Goal: Communication & Community: Answer question/provide support

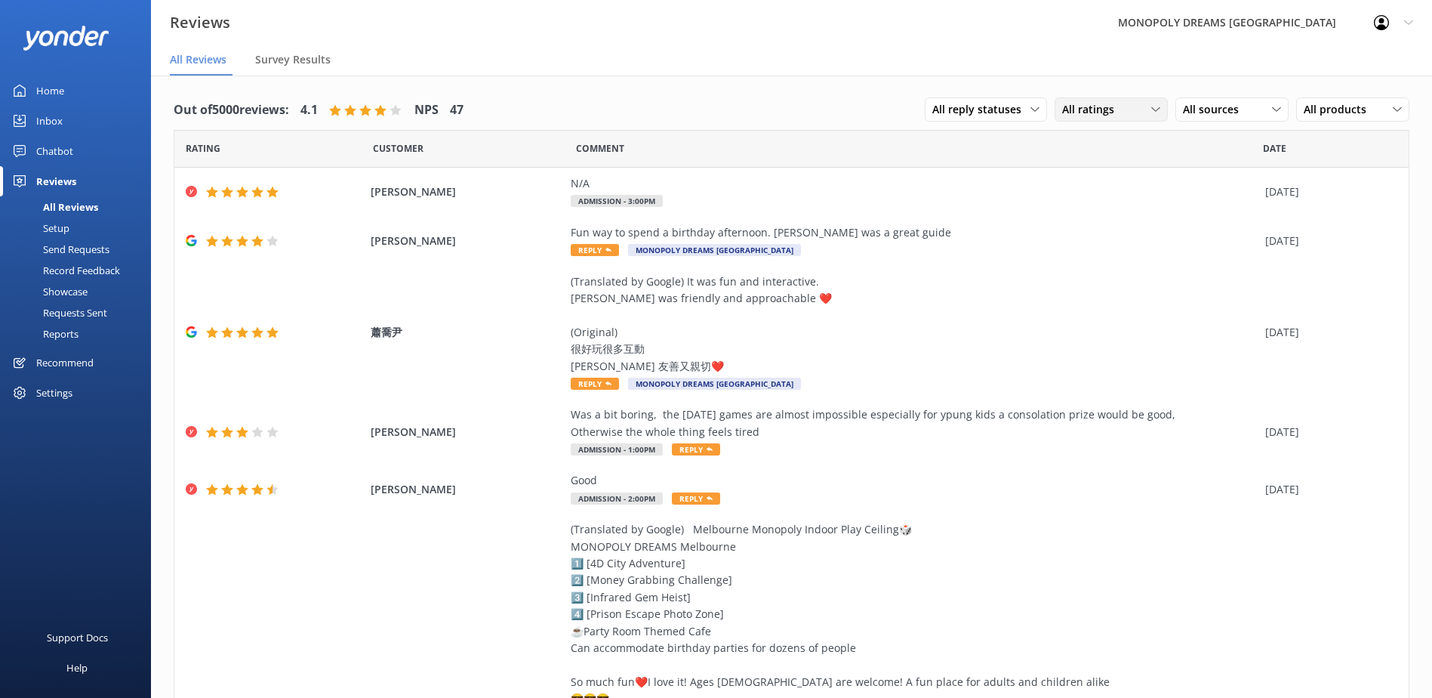
click at [1151, 113] on icon at bounding box center [1155, 109] width 9 height 9
click at [1101, 225] on div "Detractors" at bounding box center [1110, 232] width 69 height 15
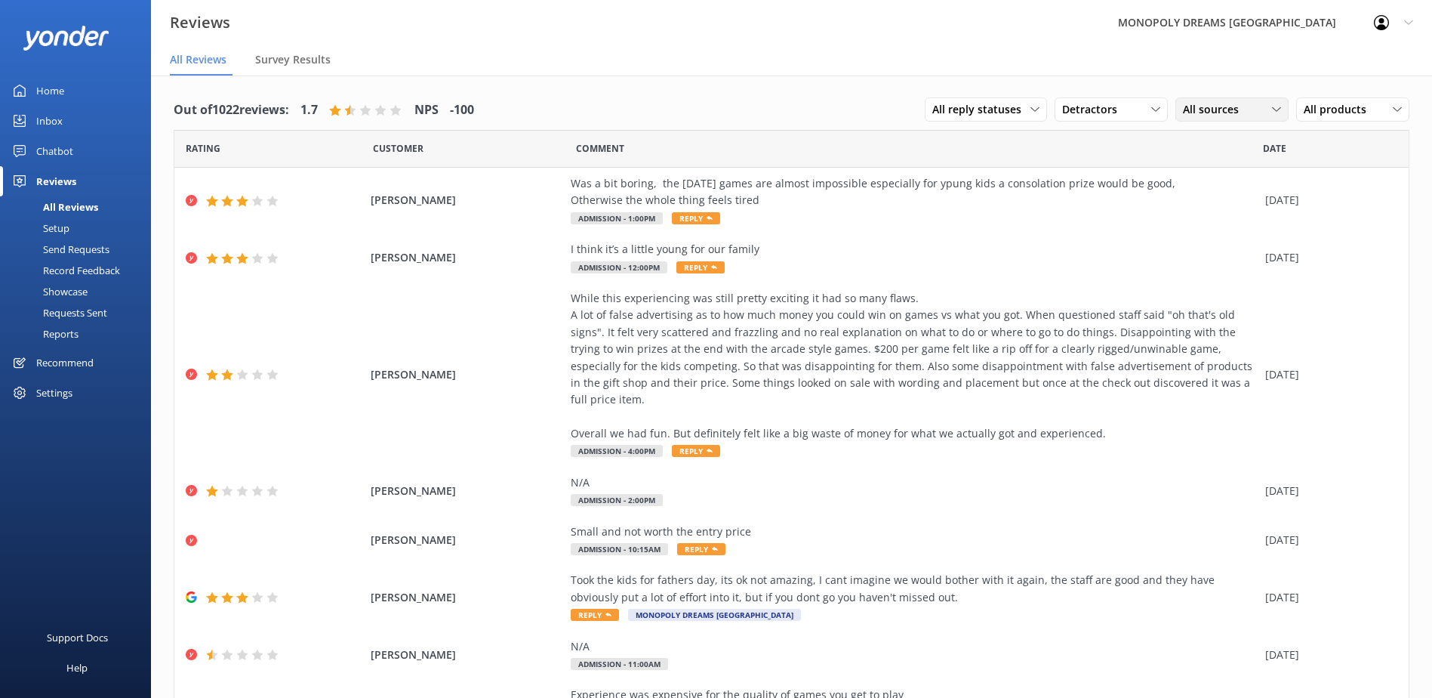
click at [1221, 106] on span "All sources" at bounding box center [1215, 109] width 65 height 17
click at [1237, 175] on div "Yonder survey" at bounding box center [1239, 171] width 85 height 15
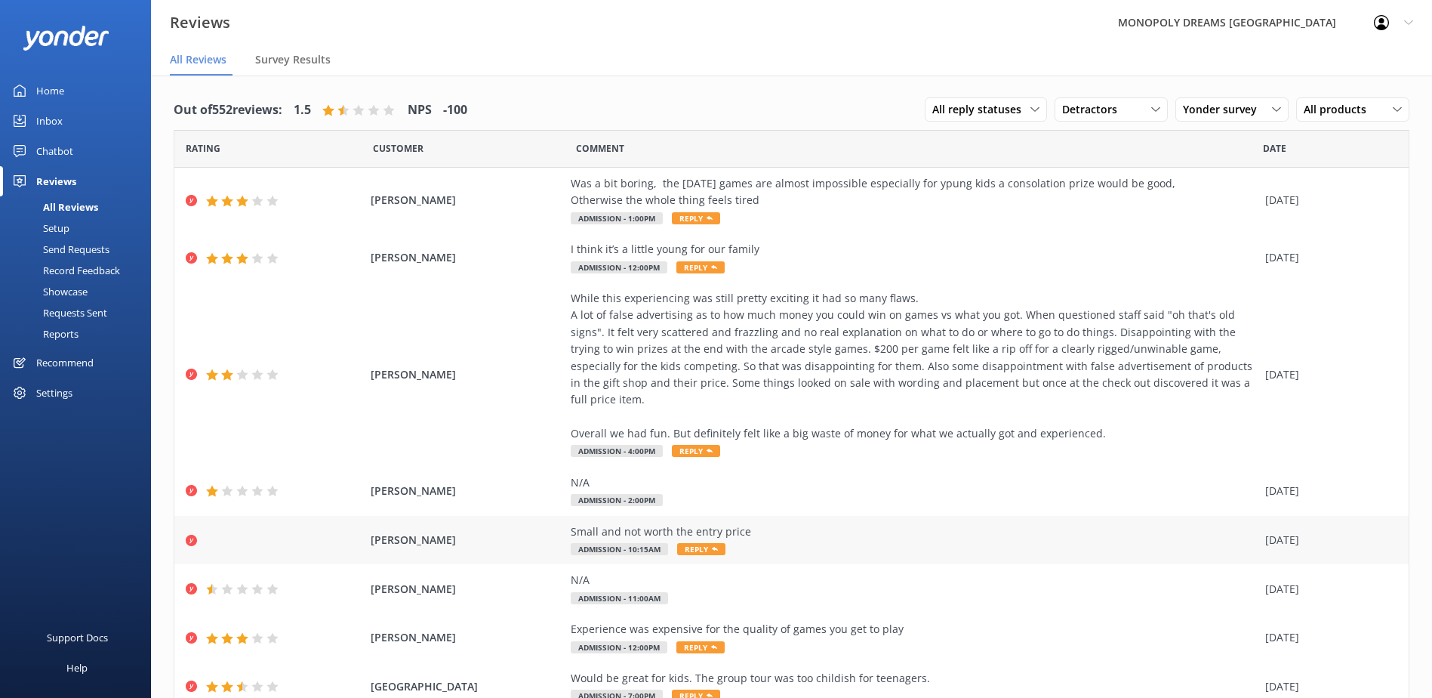
click at [466, 531] on span "[PERSON_NAME]" at bounding box center [467, 539] width 192 height 17
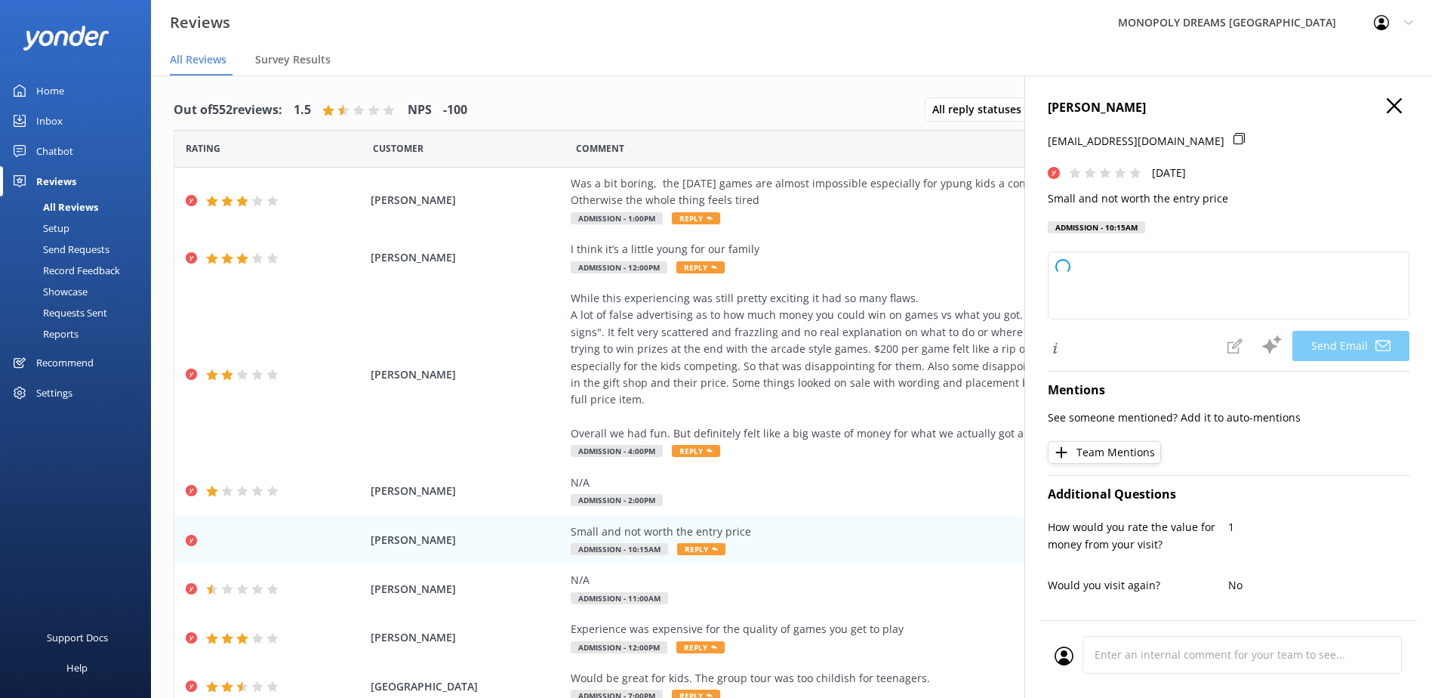
type textarea "Dear [PERSON_NAME], Thank you for your feedback. We're sorry to hear that your …"
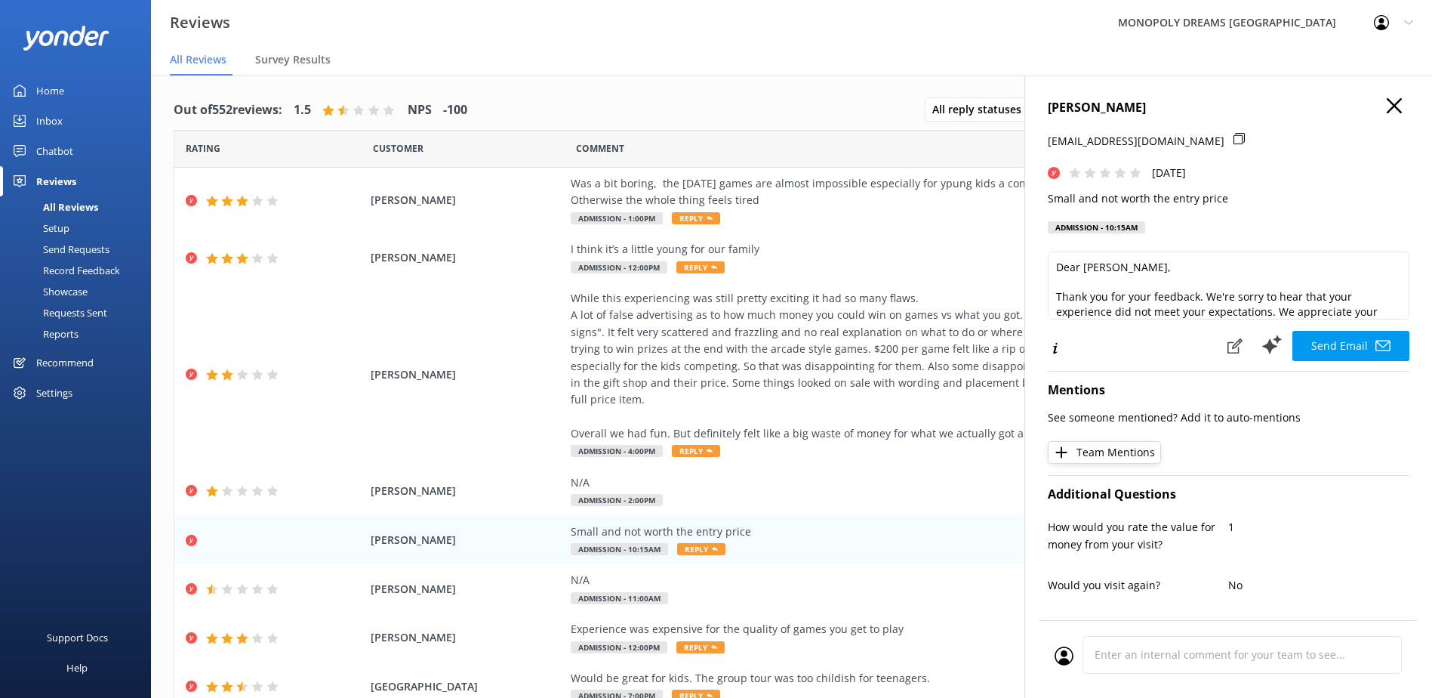
click at [1234, 140] on div at bounding box center [1244, 149] width 20 height 32
click at [1125, 196] on p "Small and not worth the entry price" at bounding box center [1229, 198] width 362 height 17
copy p "Small and not worth the entry price"
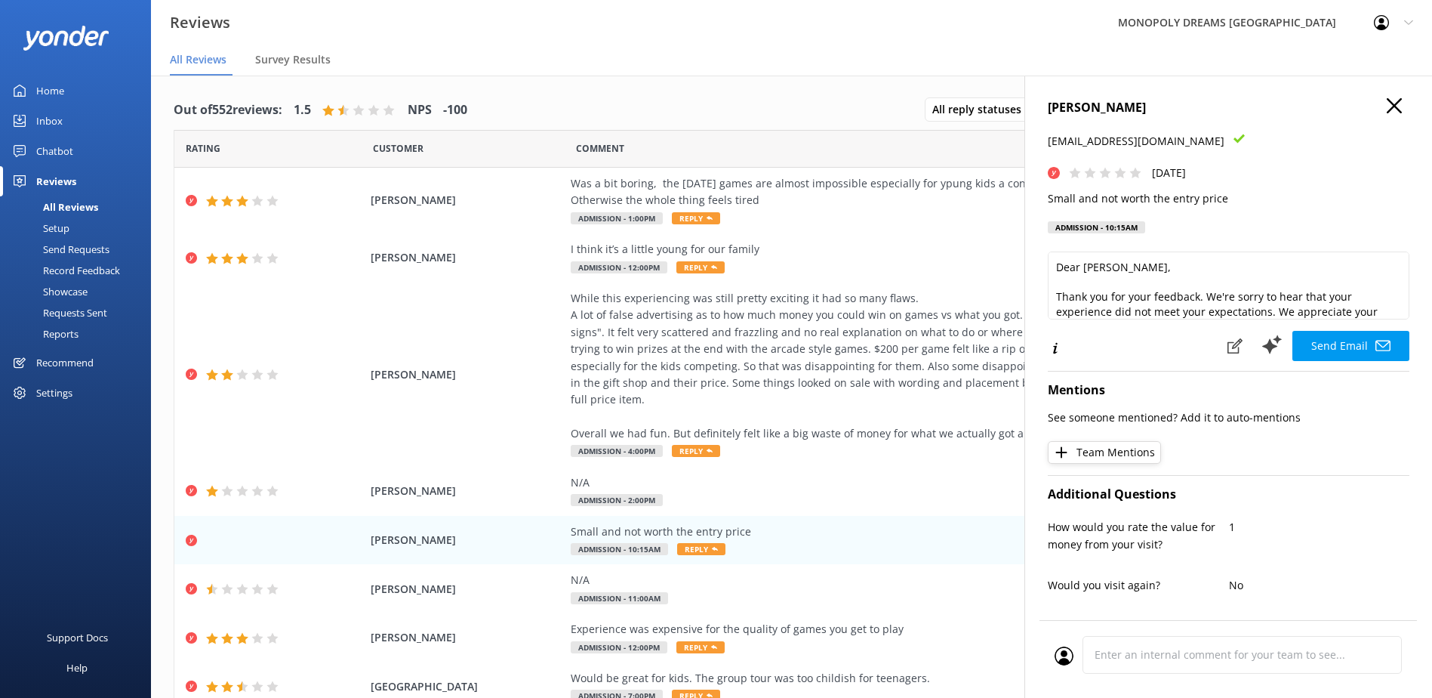
click at [1074, 104] on h4 "[PERSON_NAME]" at bounding box center [1229, 108] width 362 height 20
copy h4 "[PERSON_NAME]"
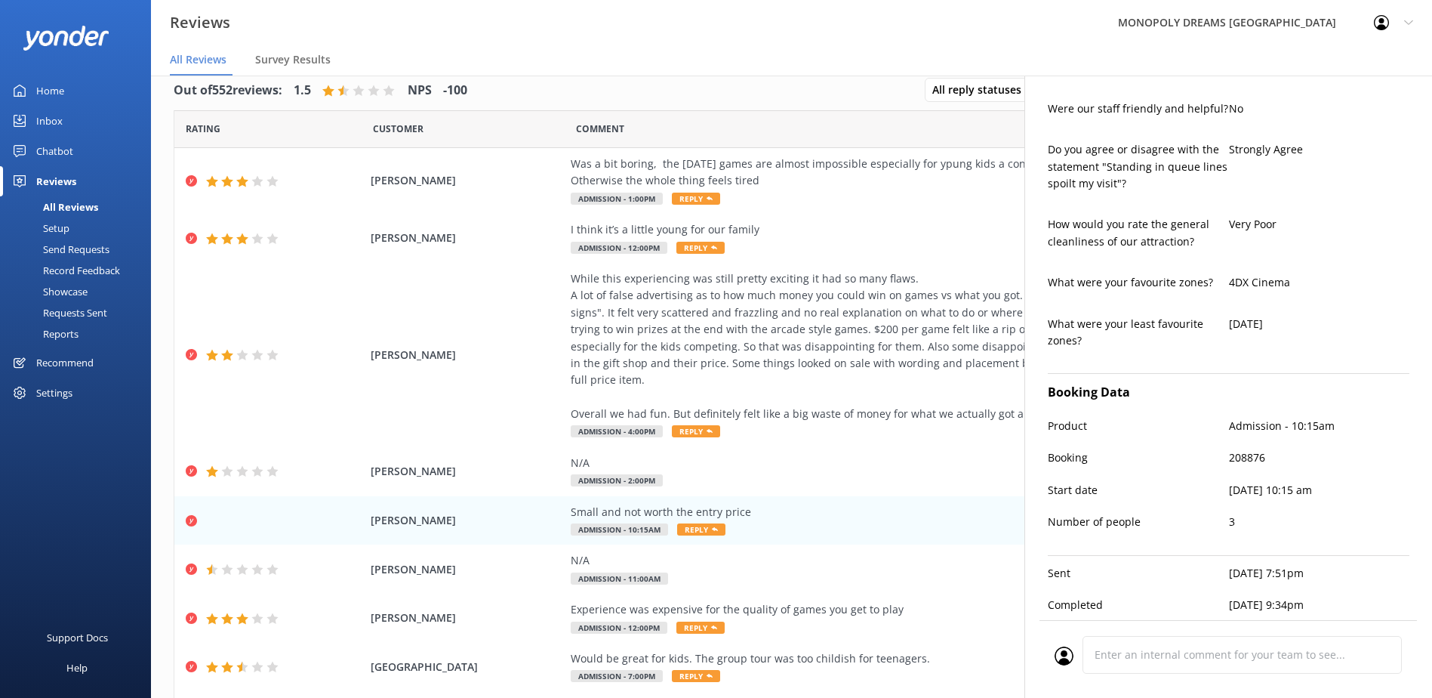
scroll to position [30, 0]
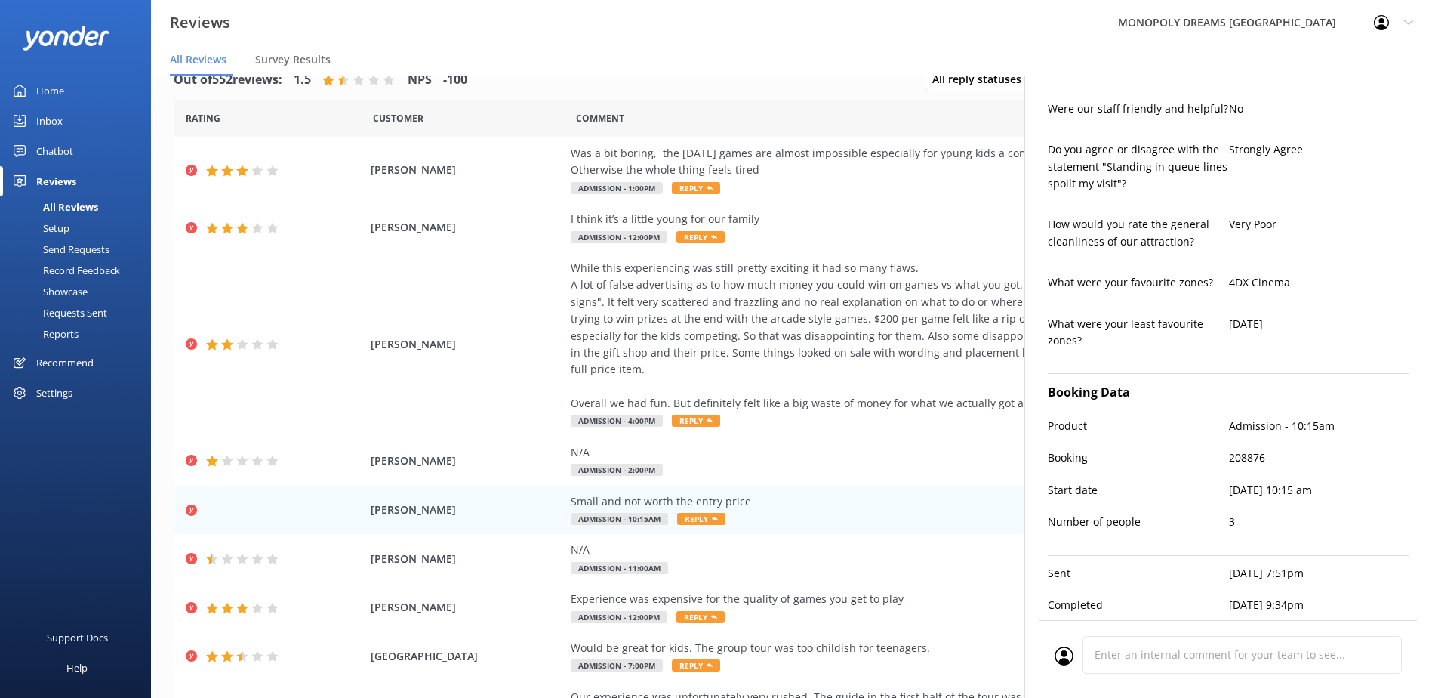
click at [1250, 449] on p "208876" at bounding box center [1319, 457] width 181 height 17
copy p "208876"
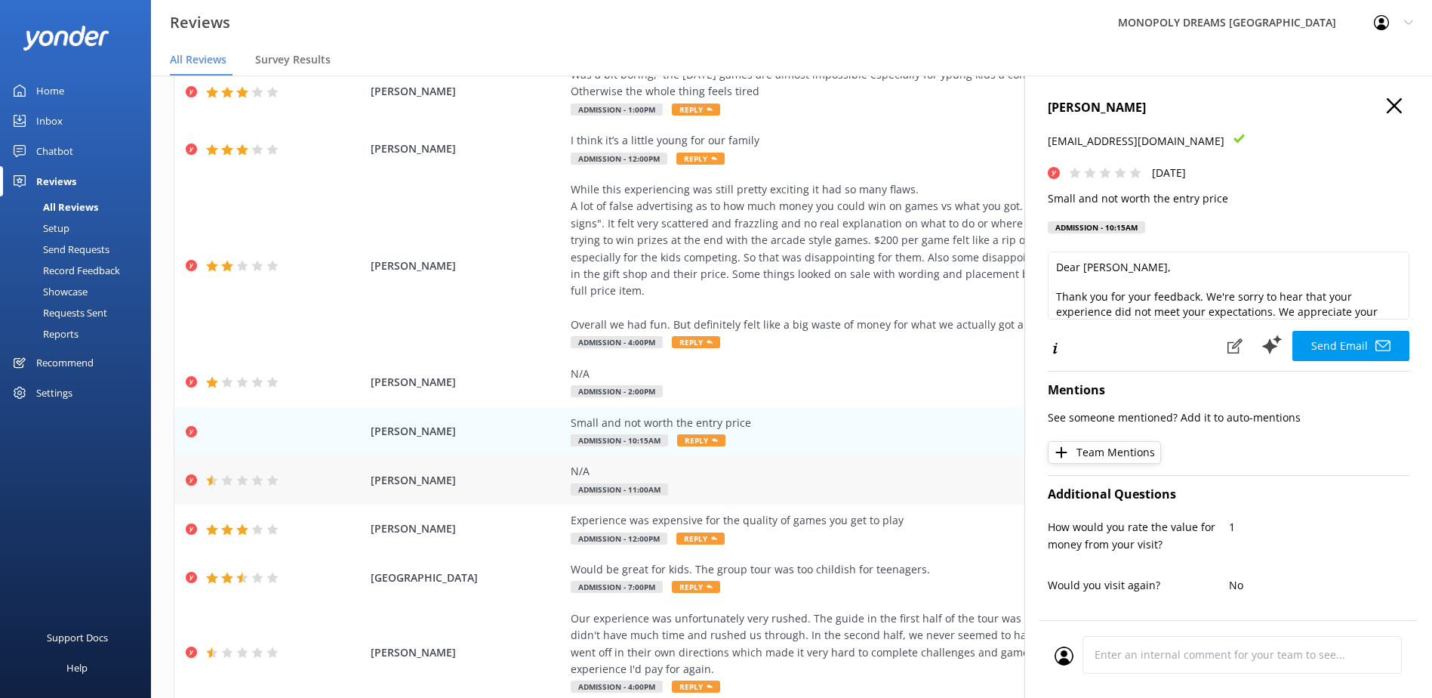
scroll to position [75, 0]
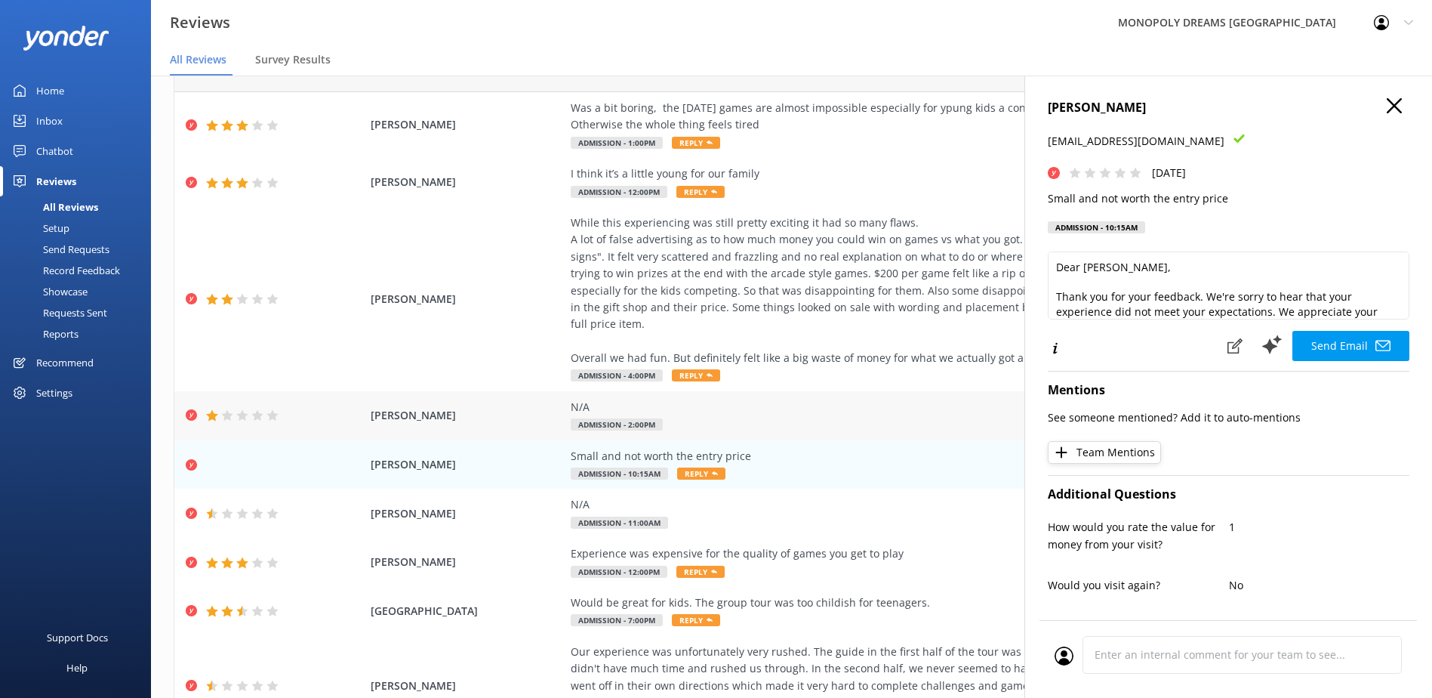
click at [504, 407] on span "[PERSON_NAME]" at bounding box center [467, 415] width 192 height 17
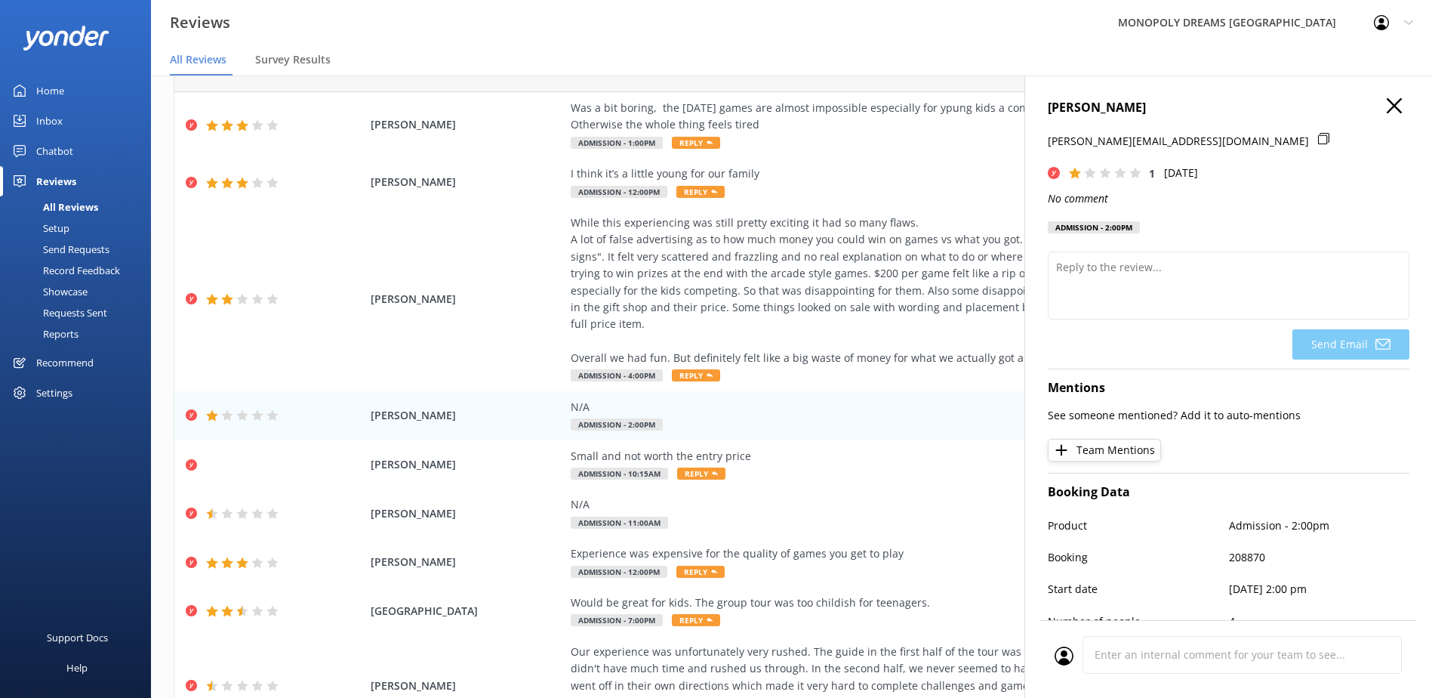
click at [1079, 96] on div "[PERSON_NAME] [EMAIL_ADDRESS][DOMAIN_NAME] 1 [DATE] No comment Admission - 2:00…" at bounding box center [1228, 424] width 408 height 698
click at [1083, 100] on h4 "[PERSON_NAME]" at bounding box center [1229, 108] width 362 height 20
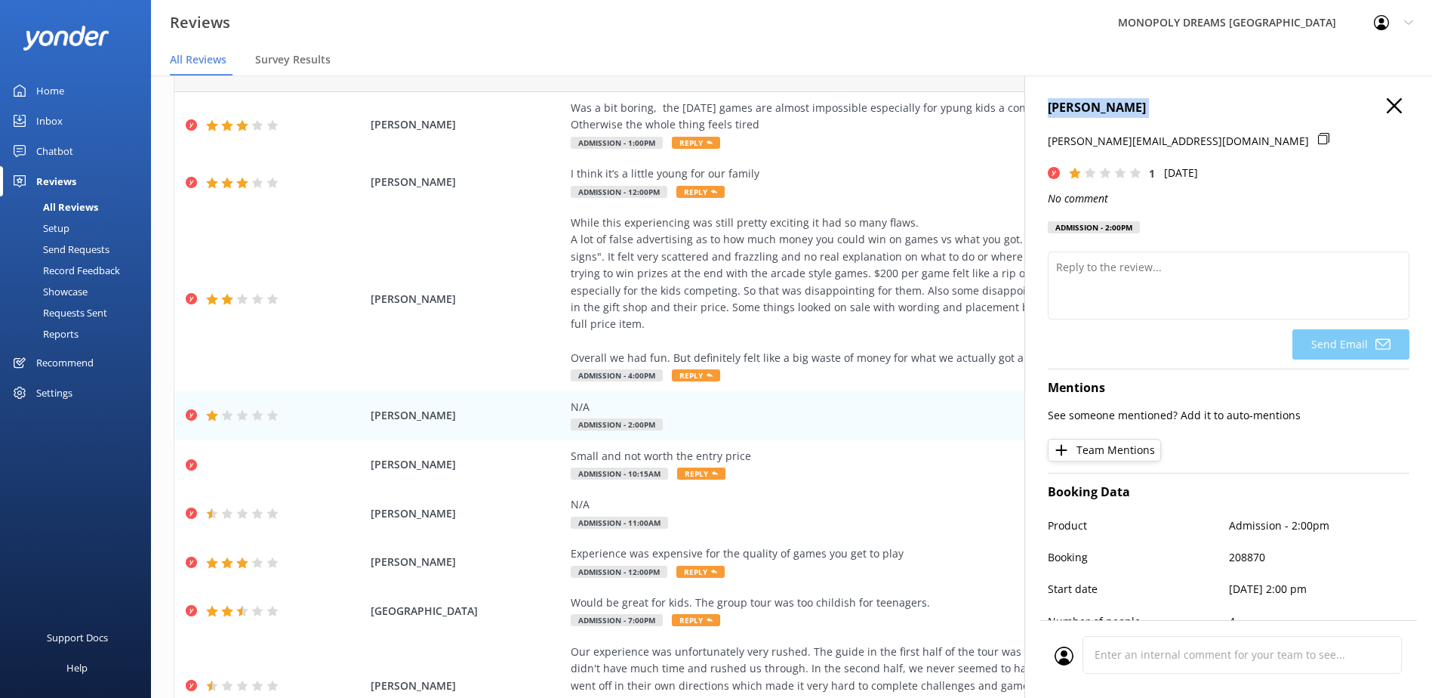
click at [1083, 100] on h4 "[PERSON_NAME]" at bounding box center [1229, 108] width 362 height 20
copy h4 "[PERSON_NAME]"
click at [1318, 137] on icon at bounding box center [1323, 138] width 11 height 11
click at [1083, 198] on icon "No comment" at bounding box center [1078, 198] width 60 height 14
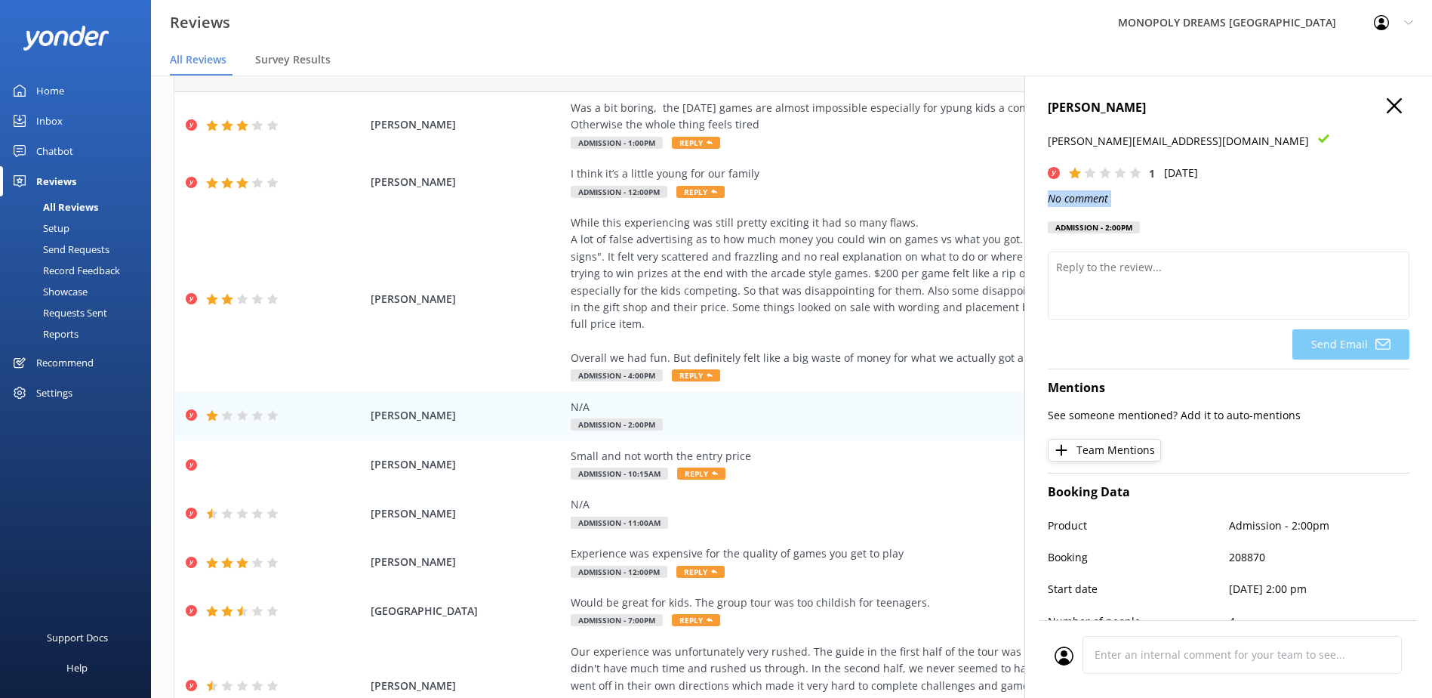
click at [1083, 198] on icon "No comment" at bounding box center [1078, 198] width 60 height 14
copy icon "No comment"
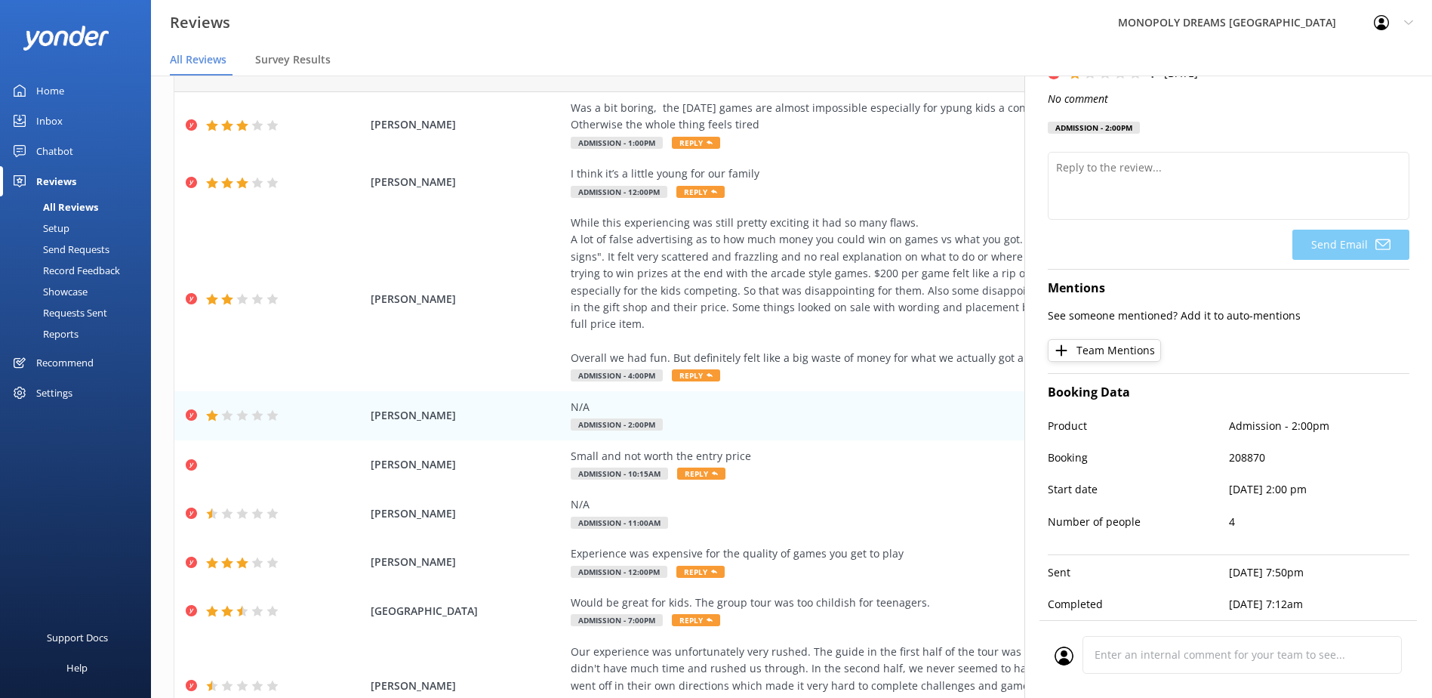
click at [1241, 449] on p "208870" at bounding box center [1319, 457] width 181 height 17
copy p "208870"
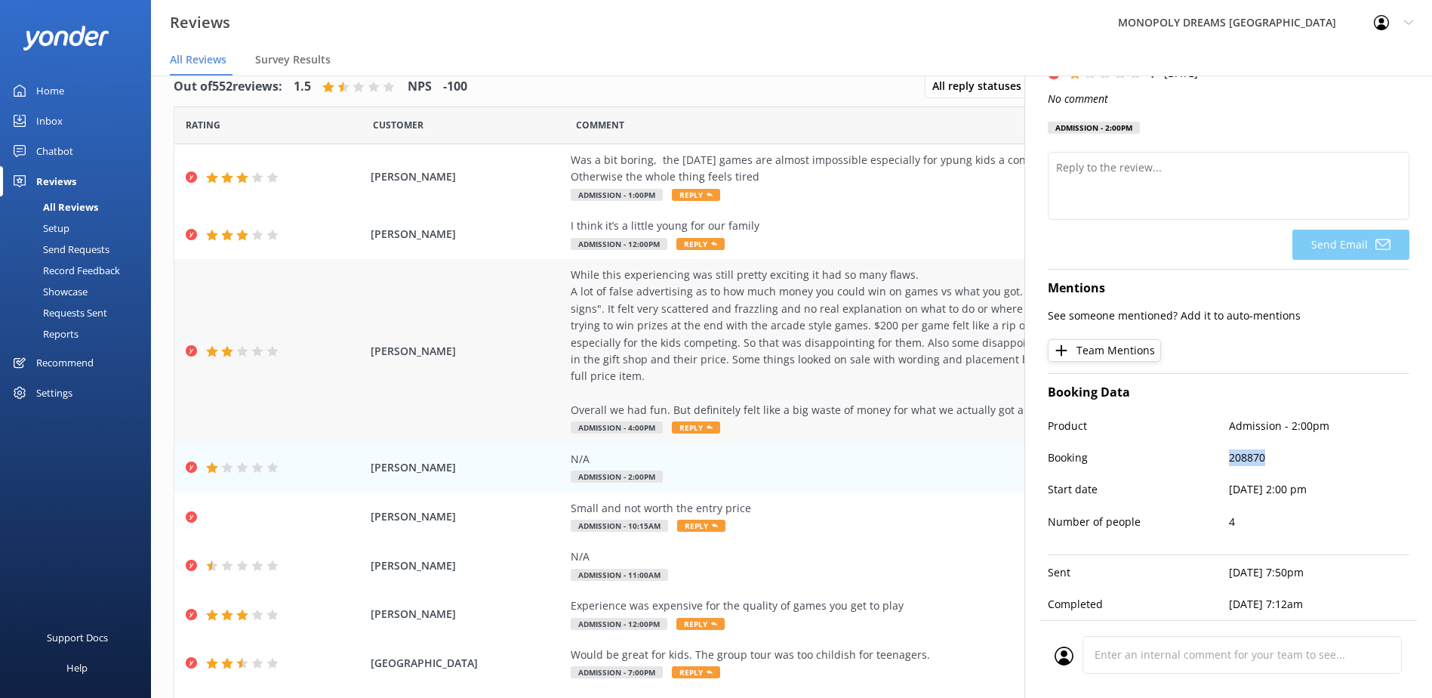
scroll to position [0, 0]
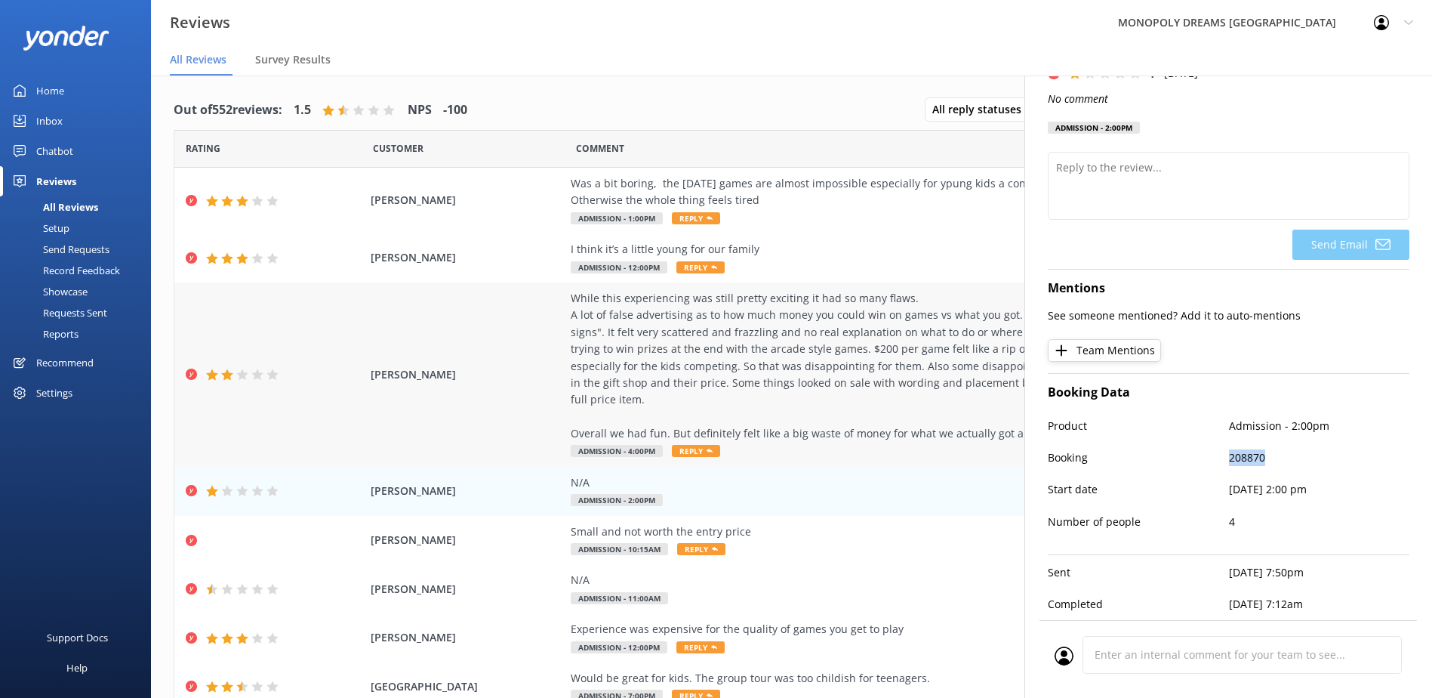
click at [747, 366] on div "While this experiencing was still pretty exciting it had so many flaws. A lot o…" at bounding box center [914, 366] width 687 height 152
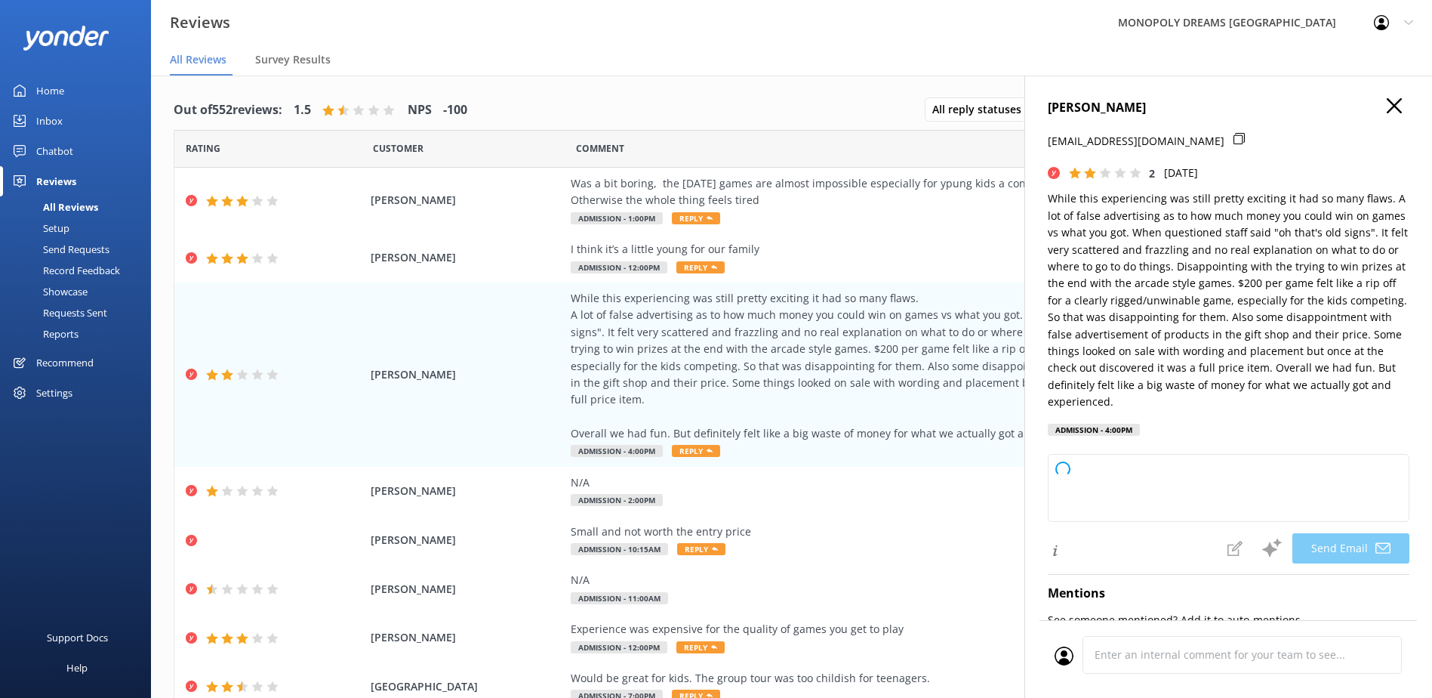
click at [1081, 106] on h4 "[PERSON_NAME]" at bounding box center [1229, 108] width 362 height 20
type textarea "Hi Ally, Thank you for taking the time to share your feedback. We're glad to he…"
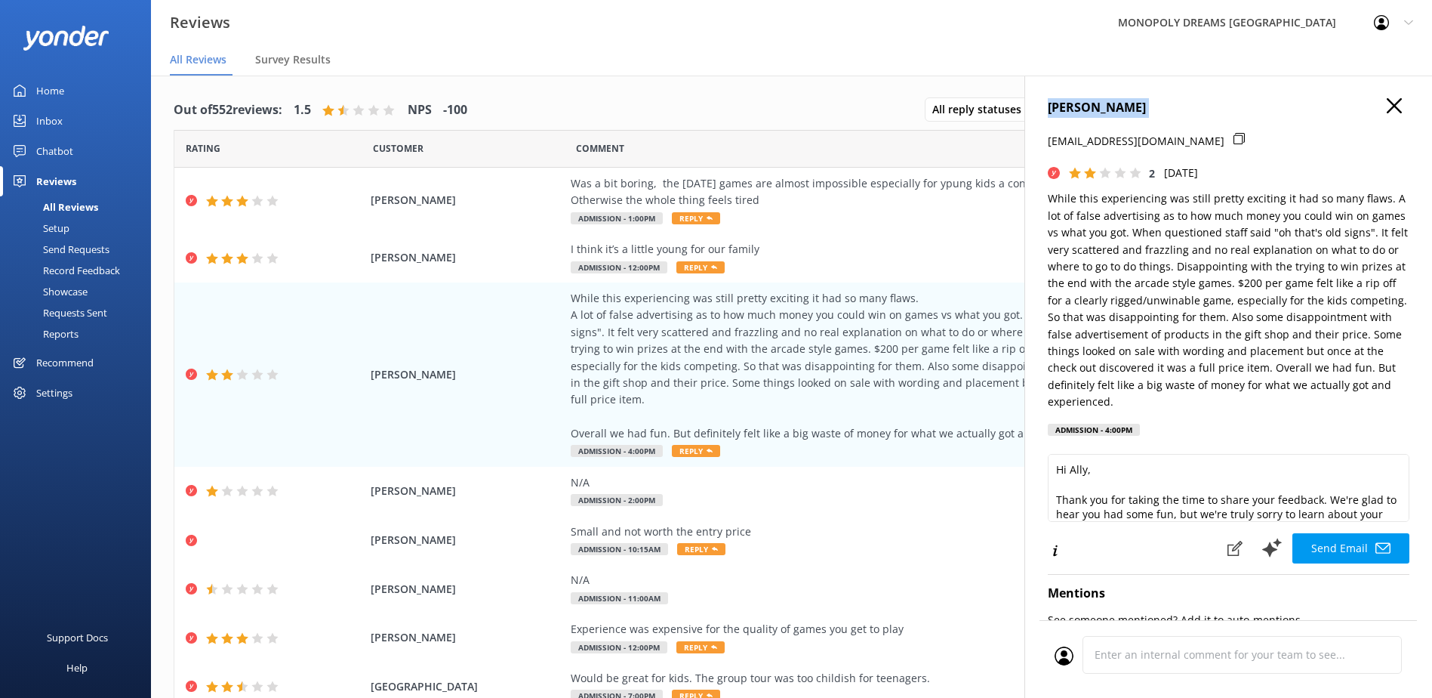
copy h4 "[PERSON_NAME]"
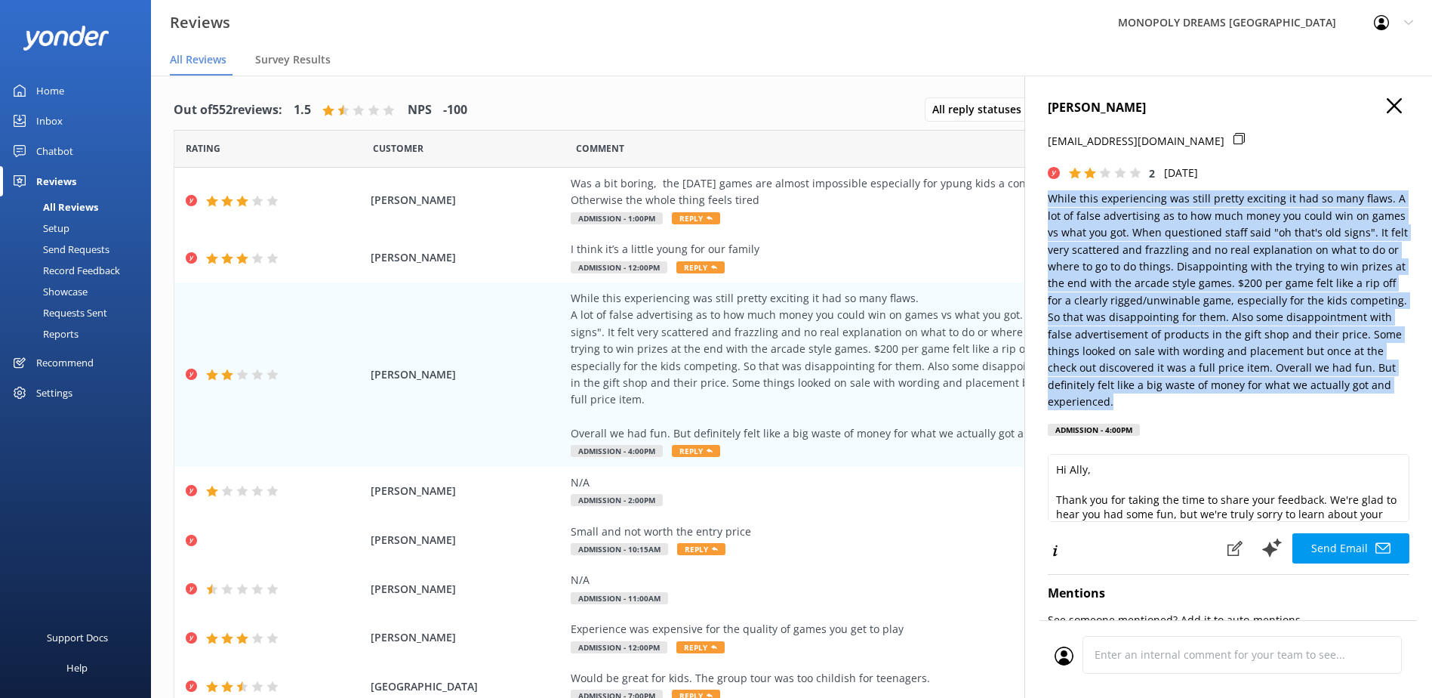
drag, startPoint x: 1050, startPoint y: 198, endPoint x: 1112, endPoint y: 396, distance: 208.0
click at [1112, 396] on p "While this experiencing was still pretty exciting it had so many flaws. A lot o…" at bounding box center [1229, 300] width 362 height 220
copy p "While this experiencing was still pretty exciting it had so many flaws. A lot o…"
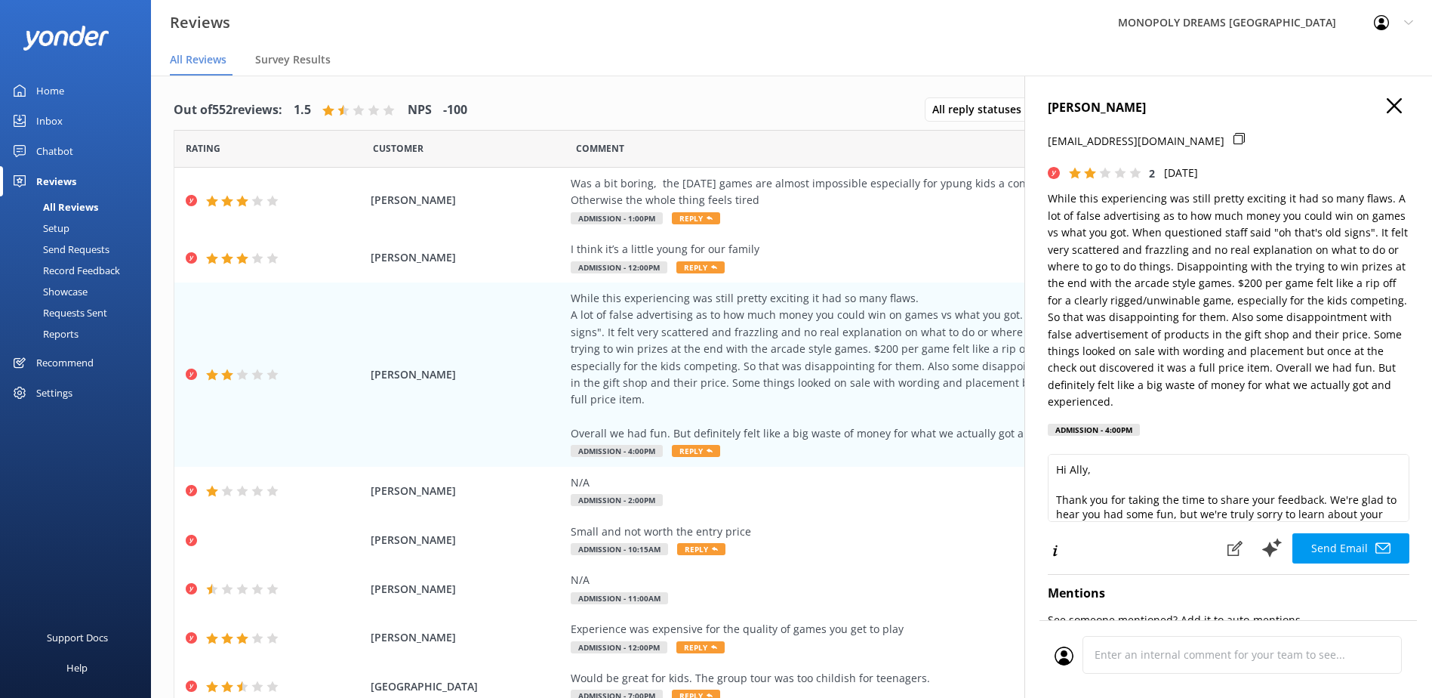
click at [1140, 139] on p "[EMAIL_ADDRESS][DOMAIN_NAME]" at bounding box center [1136, 141] width 177 height 17
drag, startPoint x: 1140, startPoint y: 139, endPoint x: 1176, endPoint y: 140, distance: 36.2
click at [1176, 140] on div "[EMAIL_ADDRESS][DOMAIN_NAME]" at bounding box center [1229, 149] width 362 height 32
drag, startPoint x: 1184, startPoint y: 137, endPoint x: 1092, endPoint y: 75, distance: 110.8
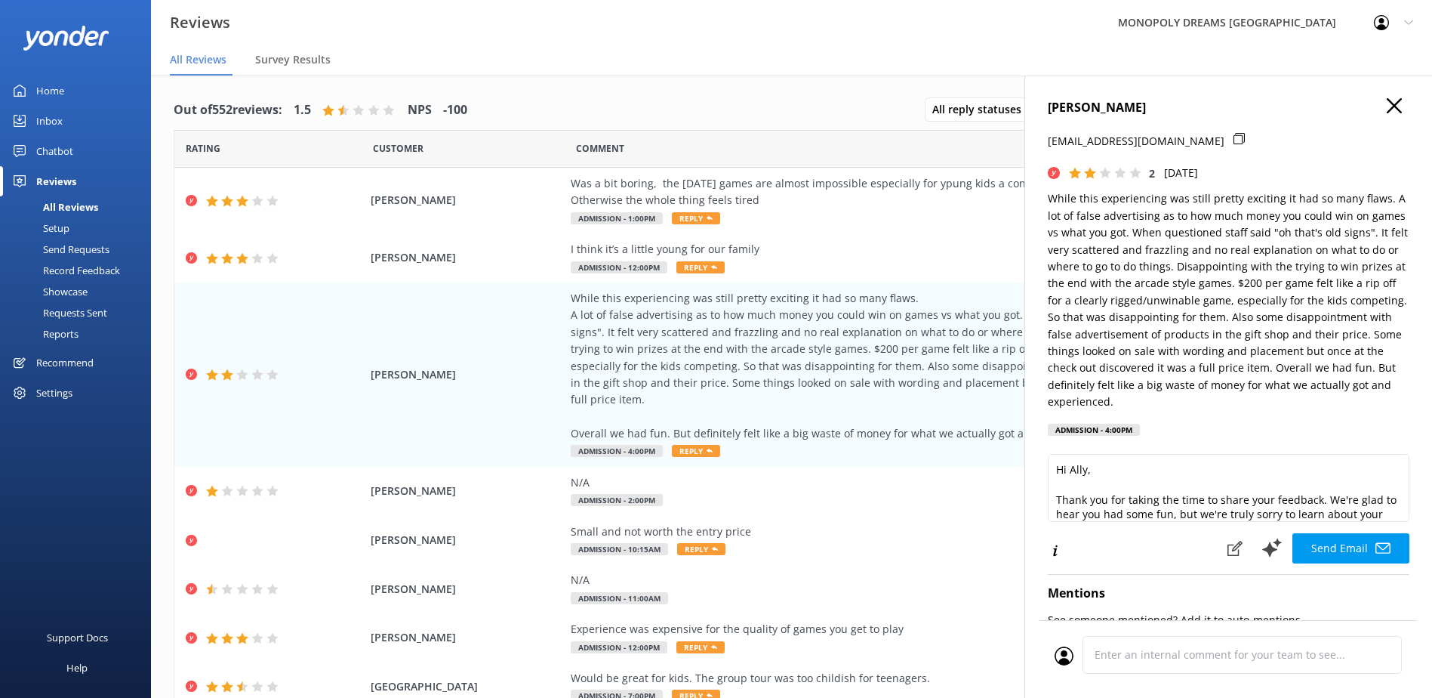
click at [1234, 137] on icon at bounding box center [1239, 138] width 11 height 11
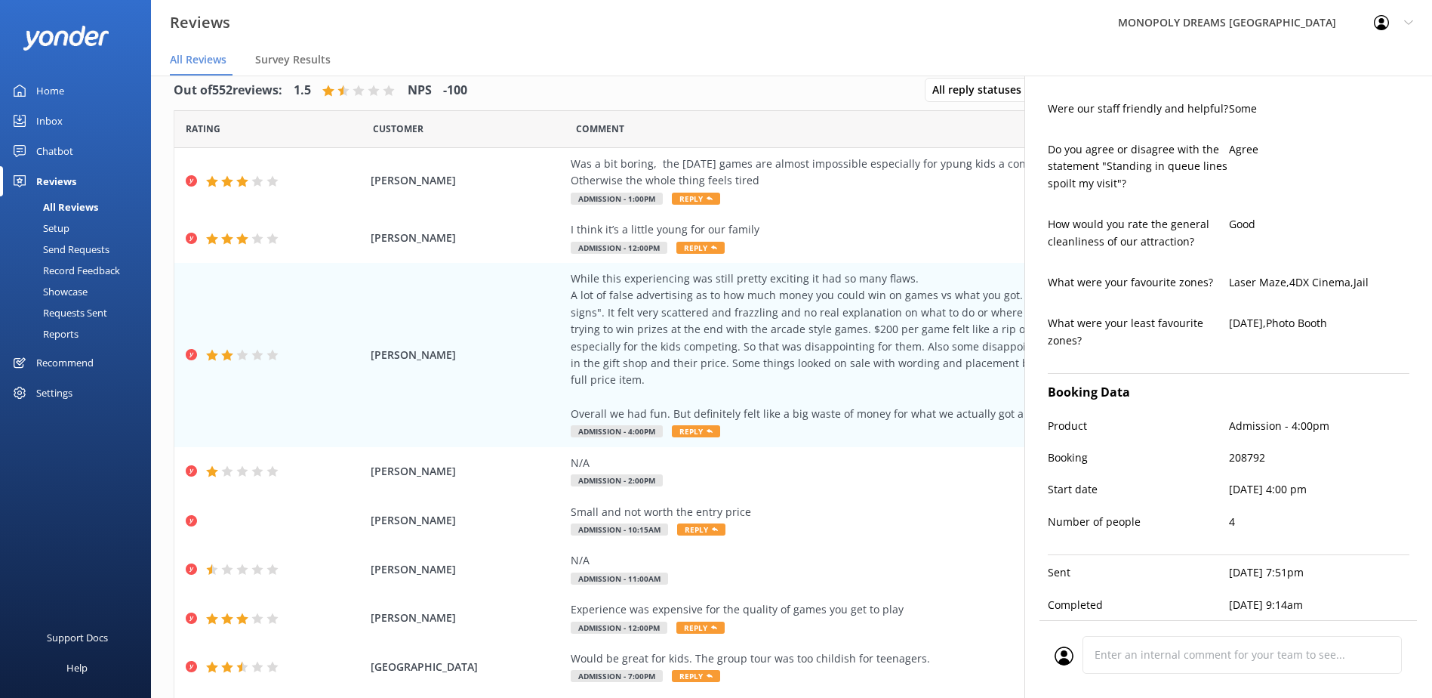
scroll to position [30, 0]
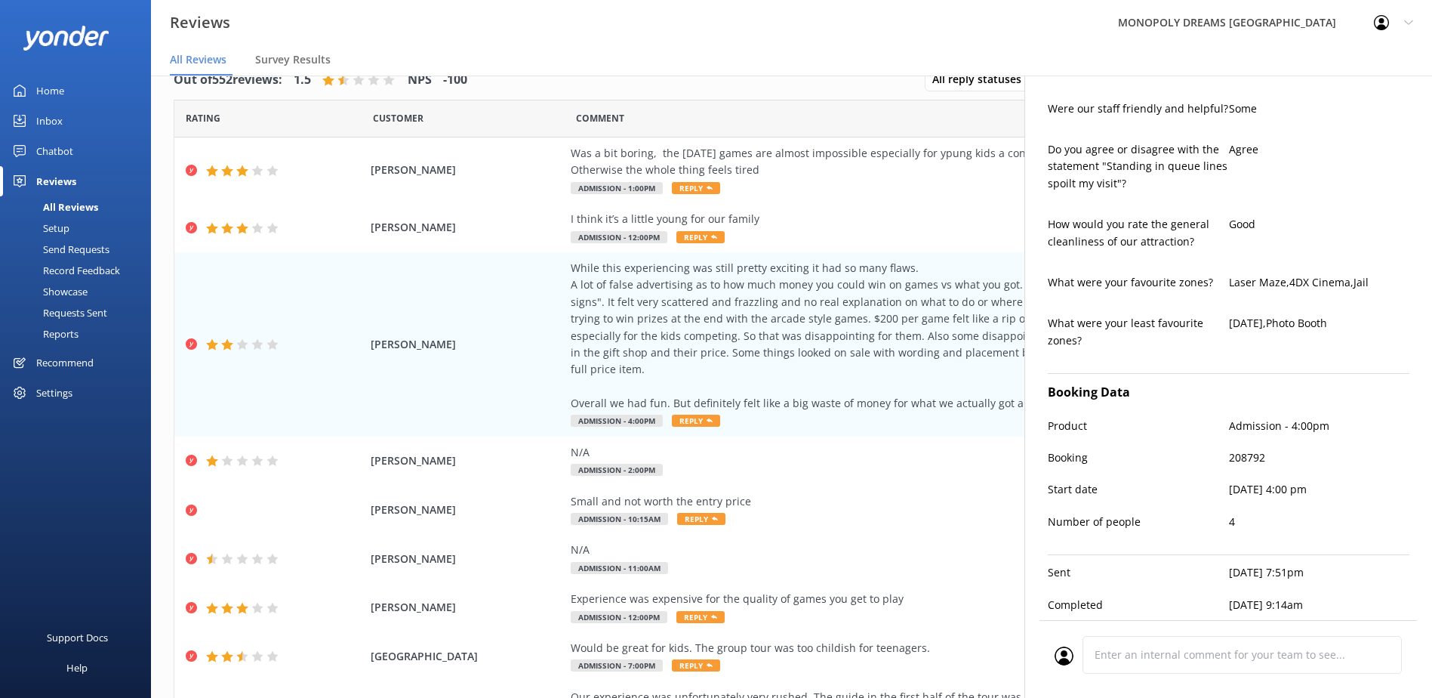
click at [1243, 449] on p "208792" at bounding box center [1319, 457] width 181 height 17
copy p "208792"
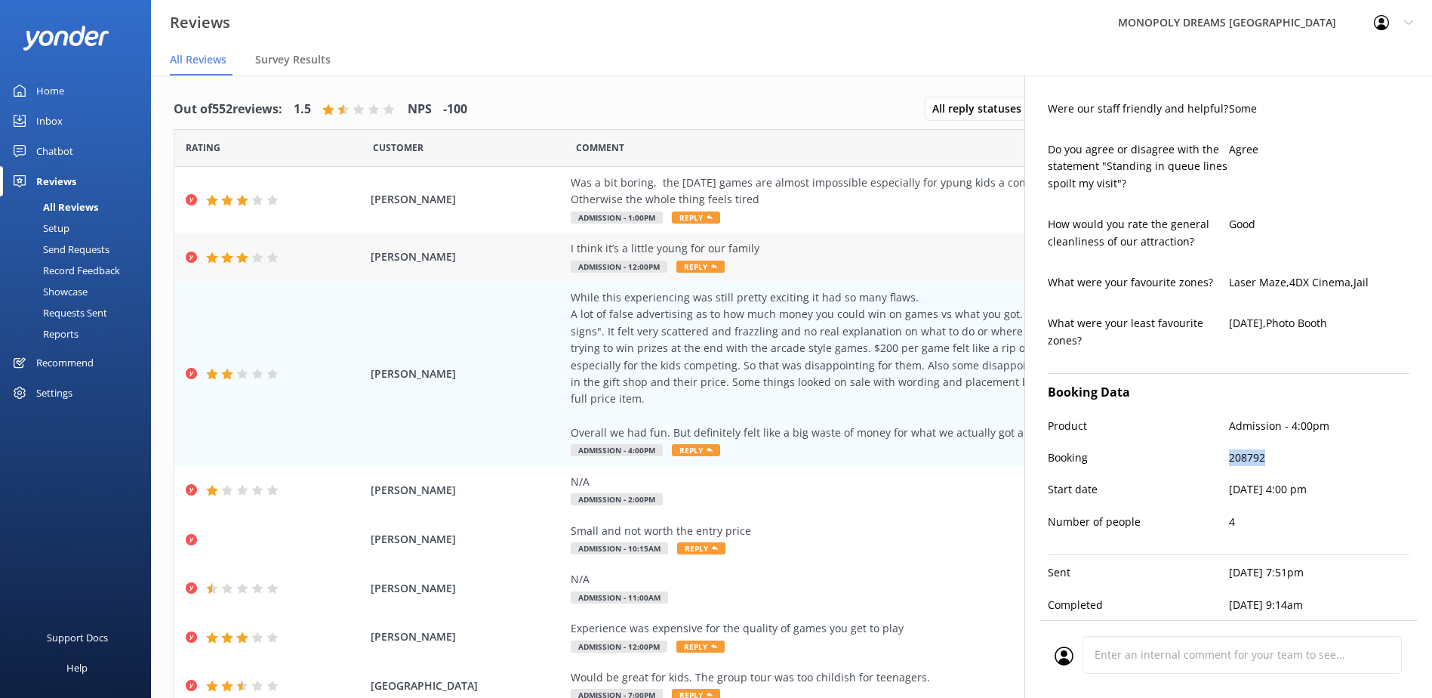
scroll to position [0, 0]
click at [733, 258] on div "I think it’s a little young for our family Admission - 12:00pm Reply" at bounding box center [914, 258] width 687 height 34
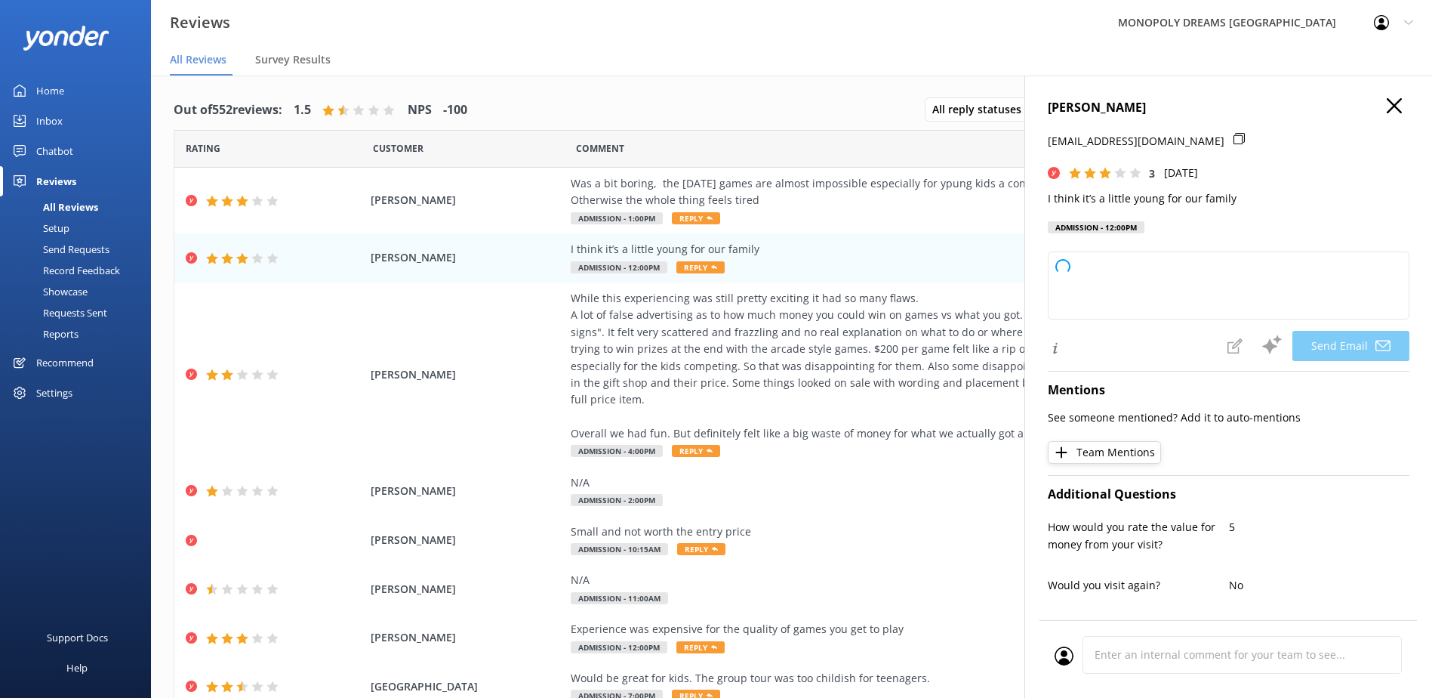
type textarea "Thank you for your feedback, [PERSON_NAME]! We appreciate your honesty and will…"
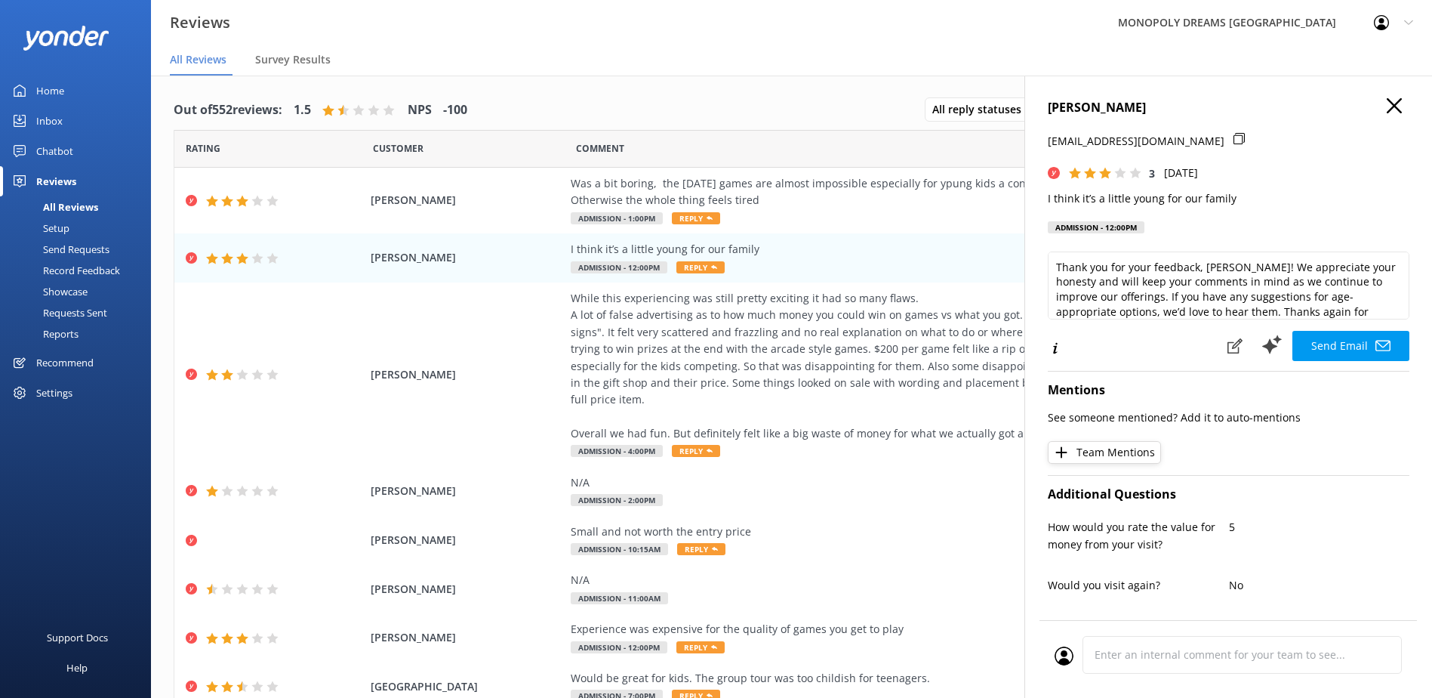
click at [1065, 103] on h4 "[PERSON_NAME]" at bounding box center [1229, 108] width 362 height 20
copy h4 "[PERSON_NAME]"
click at [1234, 140] on icon at bounding box center [1239, 138] width 11 height 11
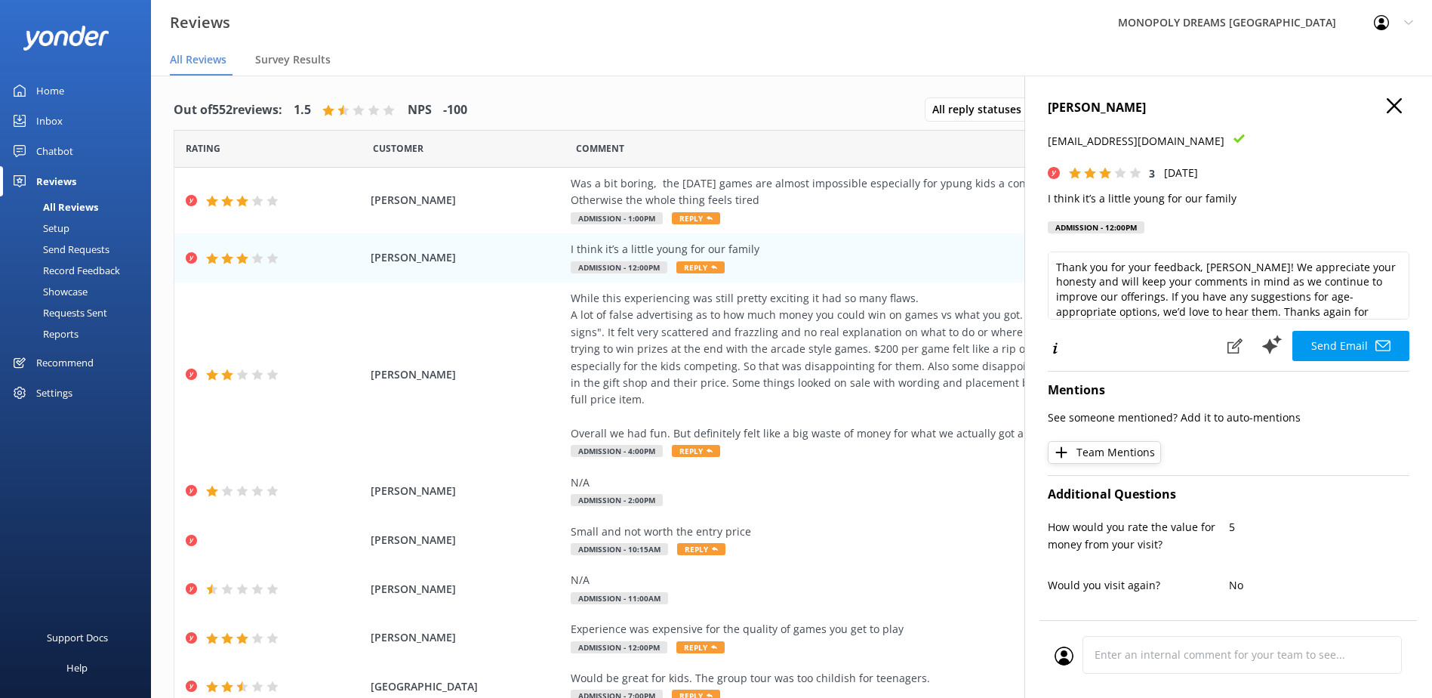
click at [1187, 190] on p "I think it’s a little young for our family" at bounding box center [1229, 198] width 362 height 17
click at [1192, 199] on p "I think it’s a little young for our family" at bounding box center [1229, 198] width 362 height 17
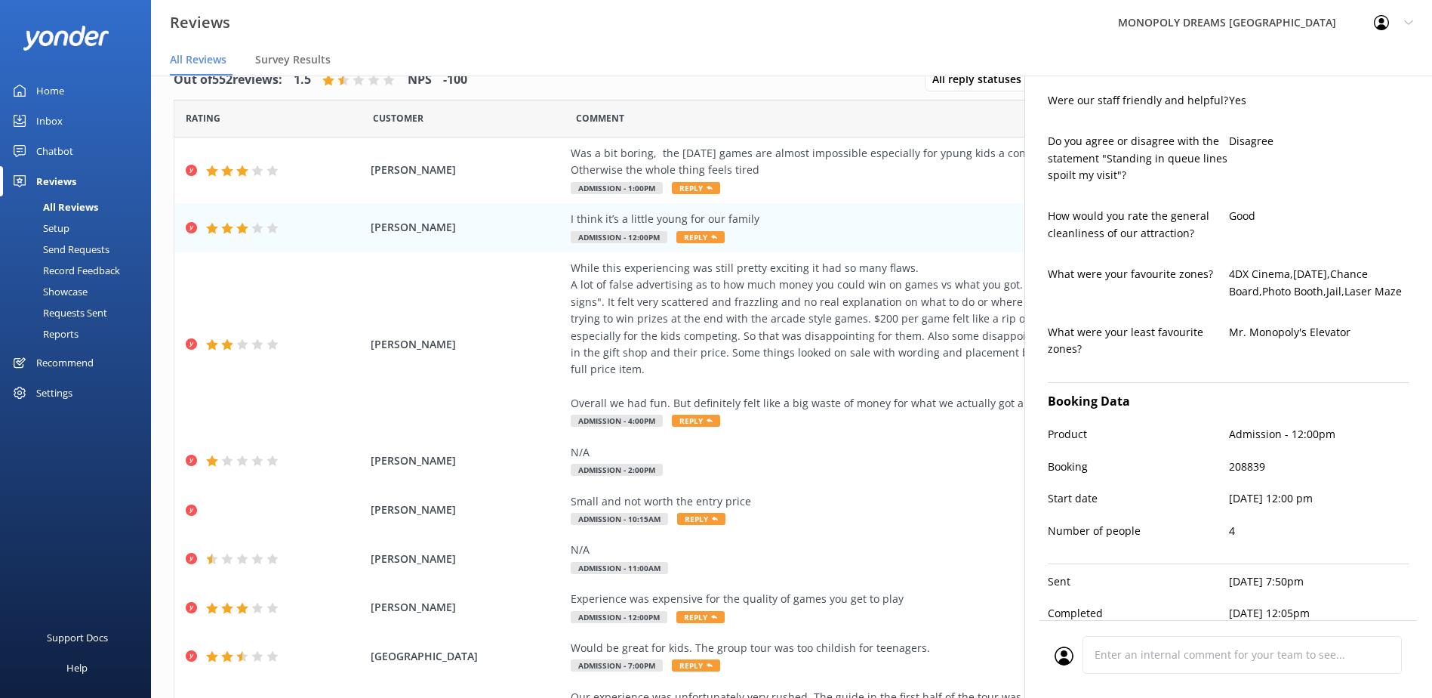
scroll to position [662, 0]
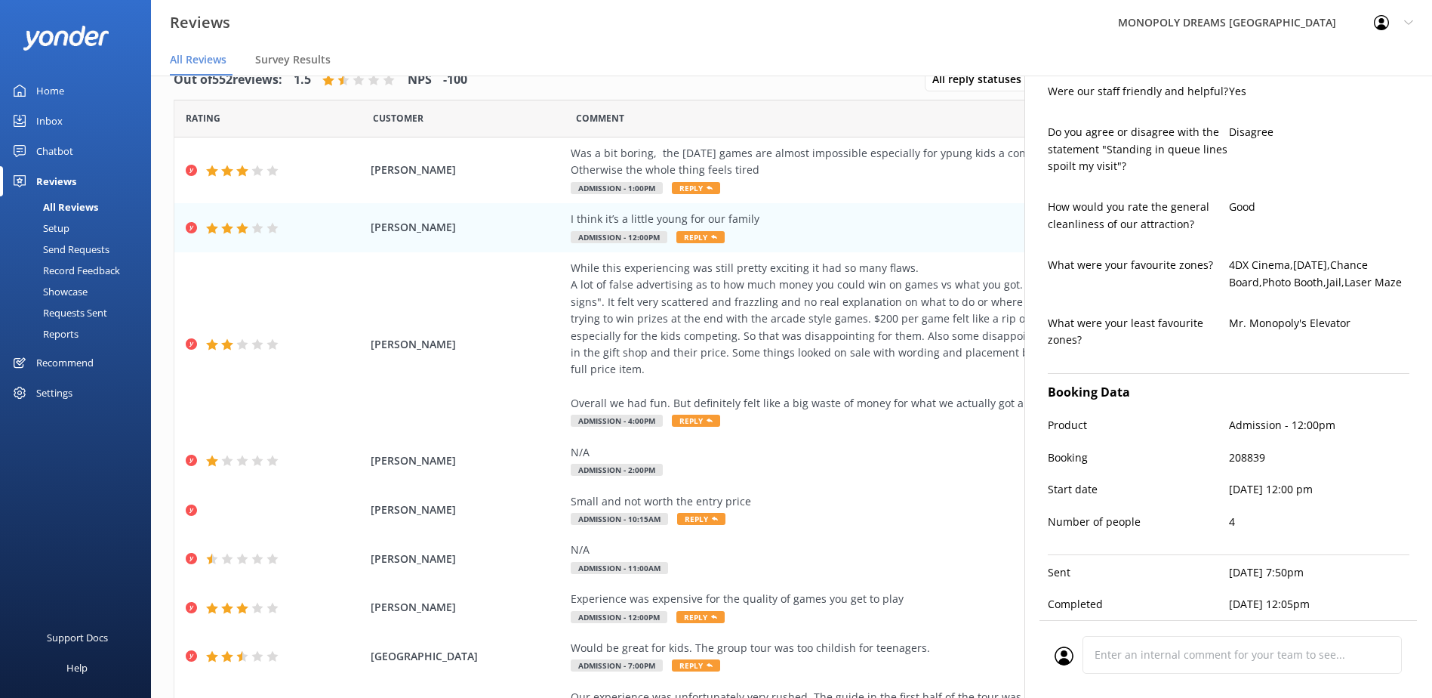
click at [1244, 449] on p "208839" at bounding box center [1319, 457] width 181 height 17
click at [706, 154] on div "Was a bit boring, the [DATE] games are almost impossible especially for ypung k…" at bounding box center [914, 162] width 687 height 34
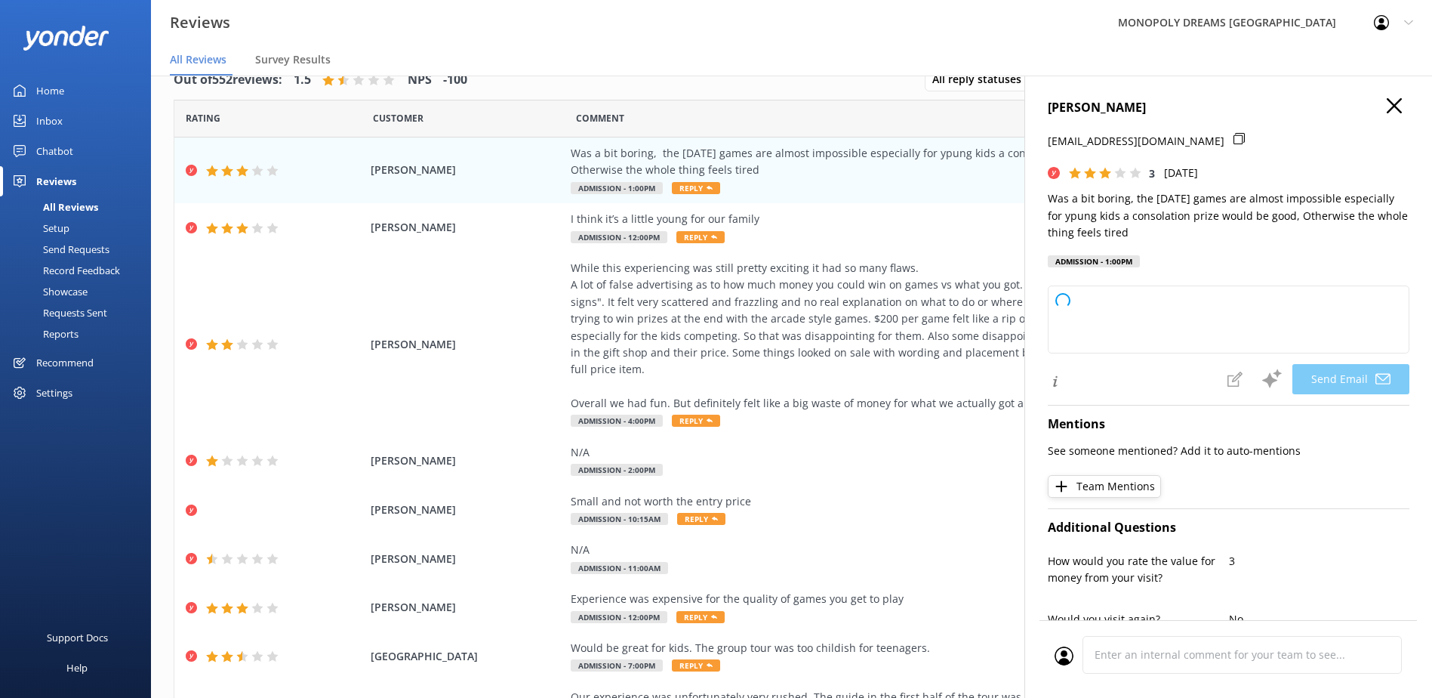
click at [1122, 107] on h4 "[PERSON_NAME]" at bounding box center [1229, 108] width 362 height 20
type textarea "Hi [PERSON_NAME], thank you for your honest feedback. We're sorry to hear that …"
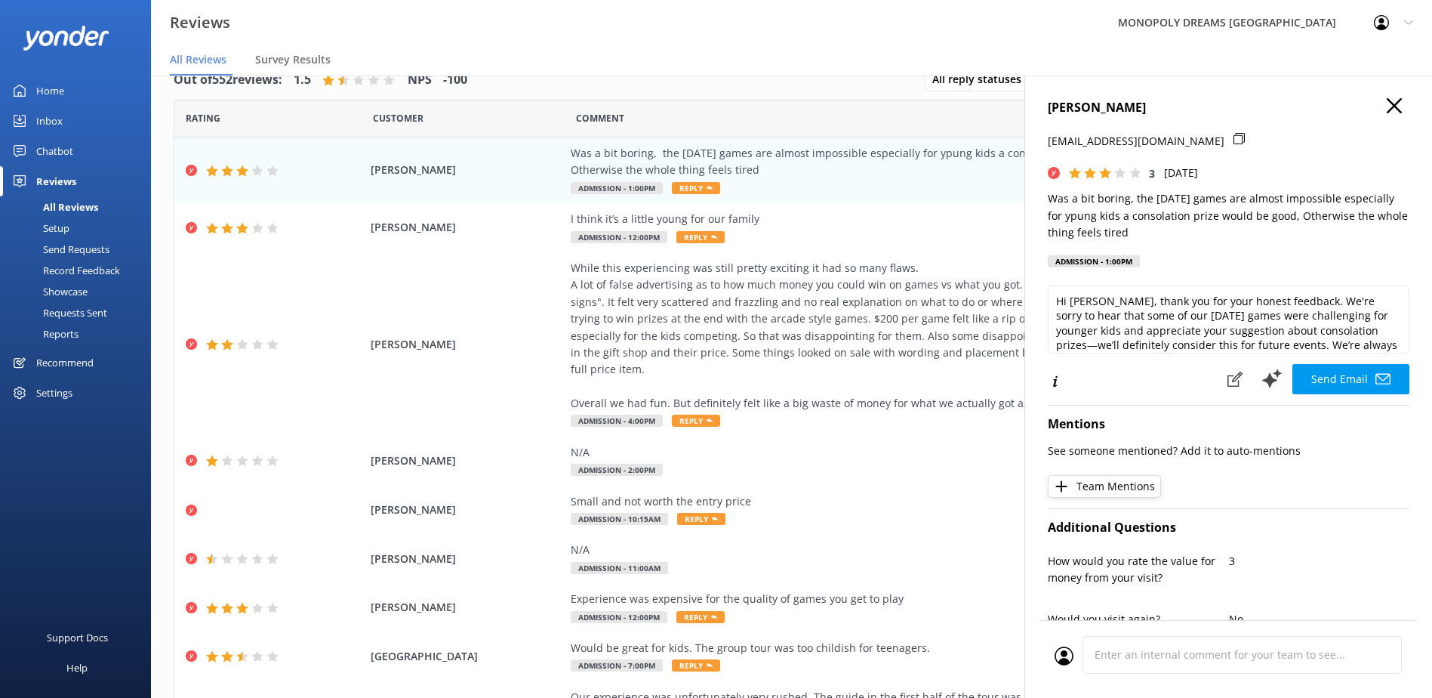
click at [1234, 135] on use at bounding box center [1239, 138] width 11 height 11
click at [1234, 137] on icon at bounding box center [1239, 138] width 11 height 11
click at [1160, 141] on p "[EMAIL_ADDRESS][DOMAIN_NAME]" at bounding box center [1136, 141] width 177 height 17
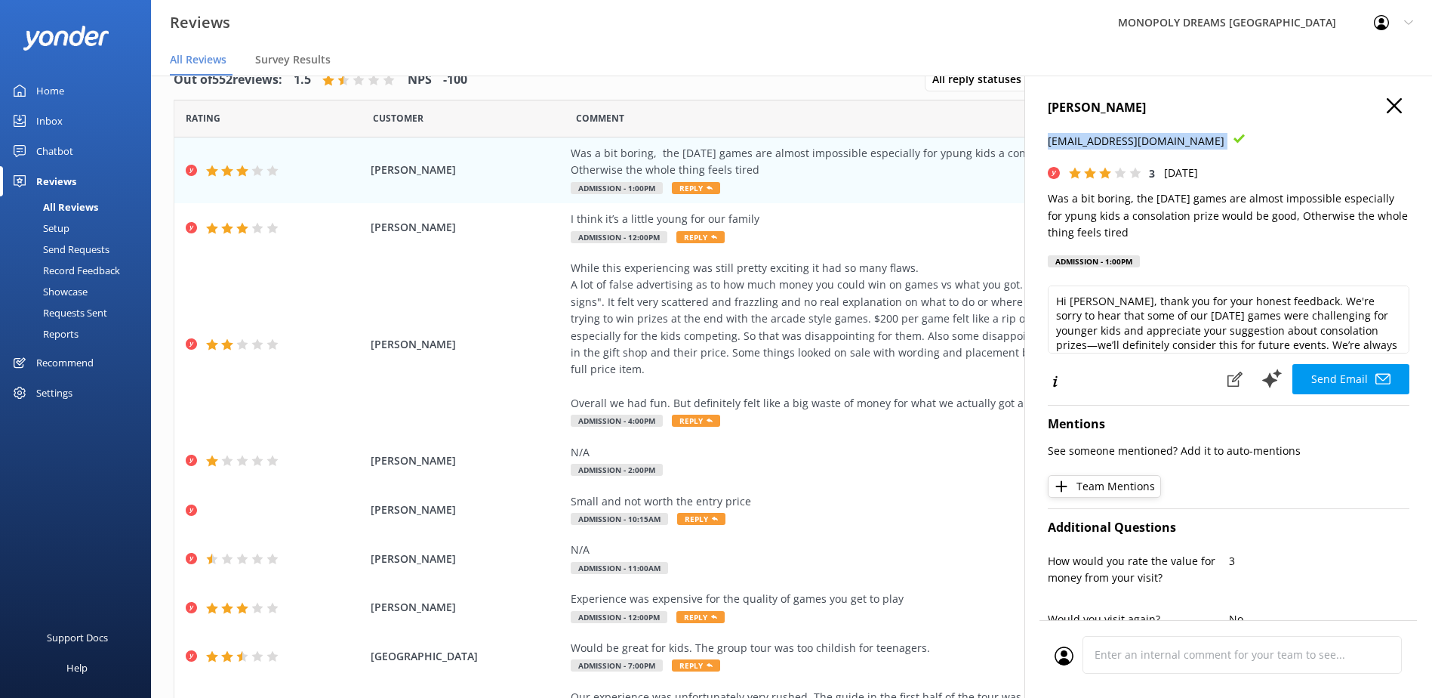
drag, startPoint x: 1085, startPoint y: 207, endPoint x: 1038, endPoint y: 194, distance: 48.5
click at [1038, 194] on div "[PERSON_NAME] [EMAIL_ADDRESS][DOMAIN_NAME] 3 [DATE] Was a bit boring, the [DATE…" at bounding box center [1228, 424] width 408 height 698
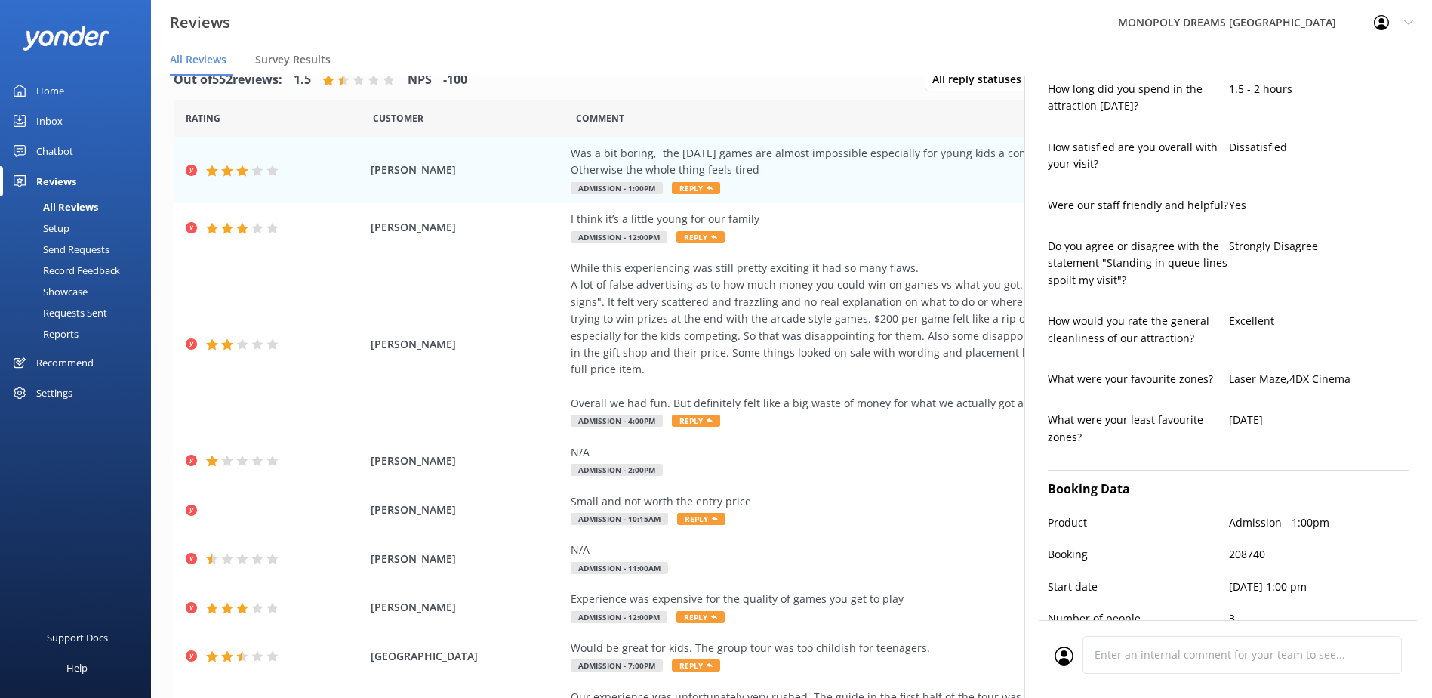
scroll to position [679, 0]
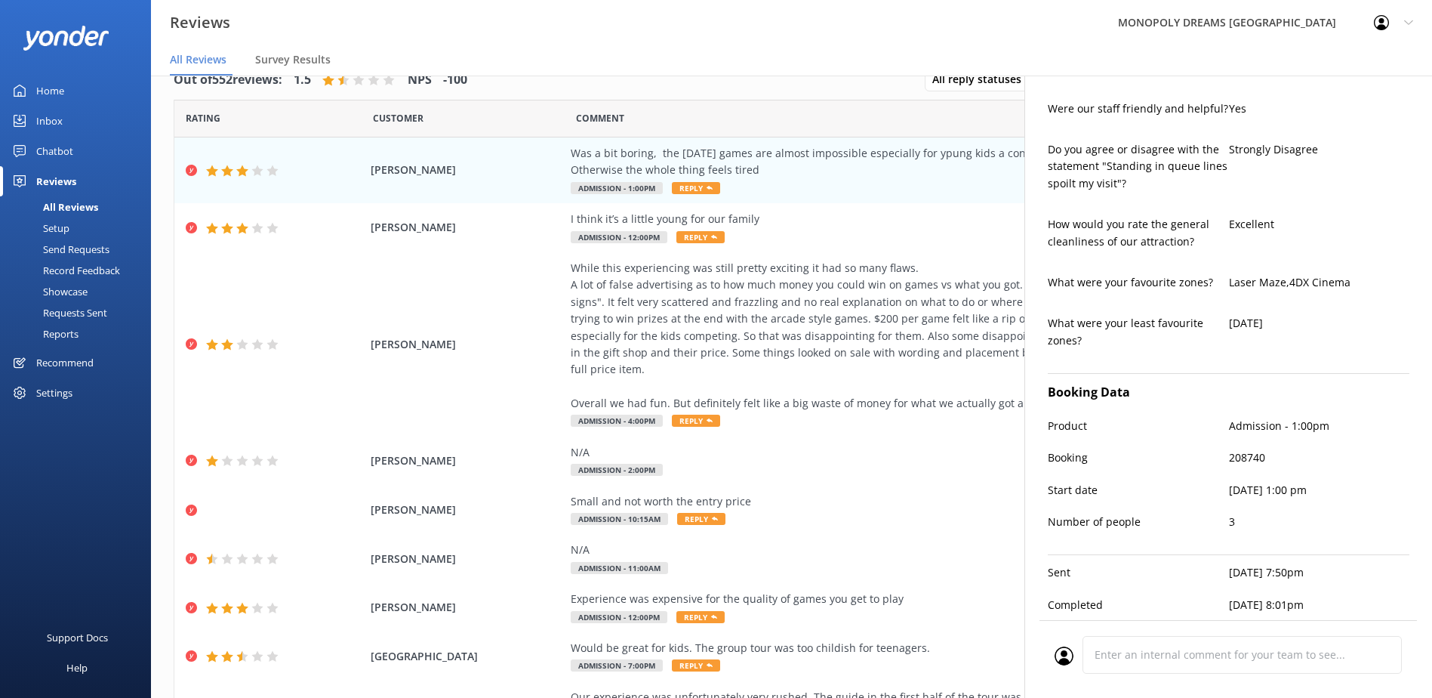
click at [1244, 455] on div "Booking 208740" at bounding box center [1229, 465] width 362 height 32
click at [1244, 449] on p "208740" at bounding box center [1319, 457] width 181 height 17
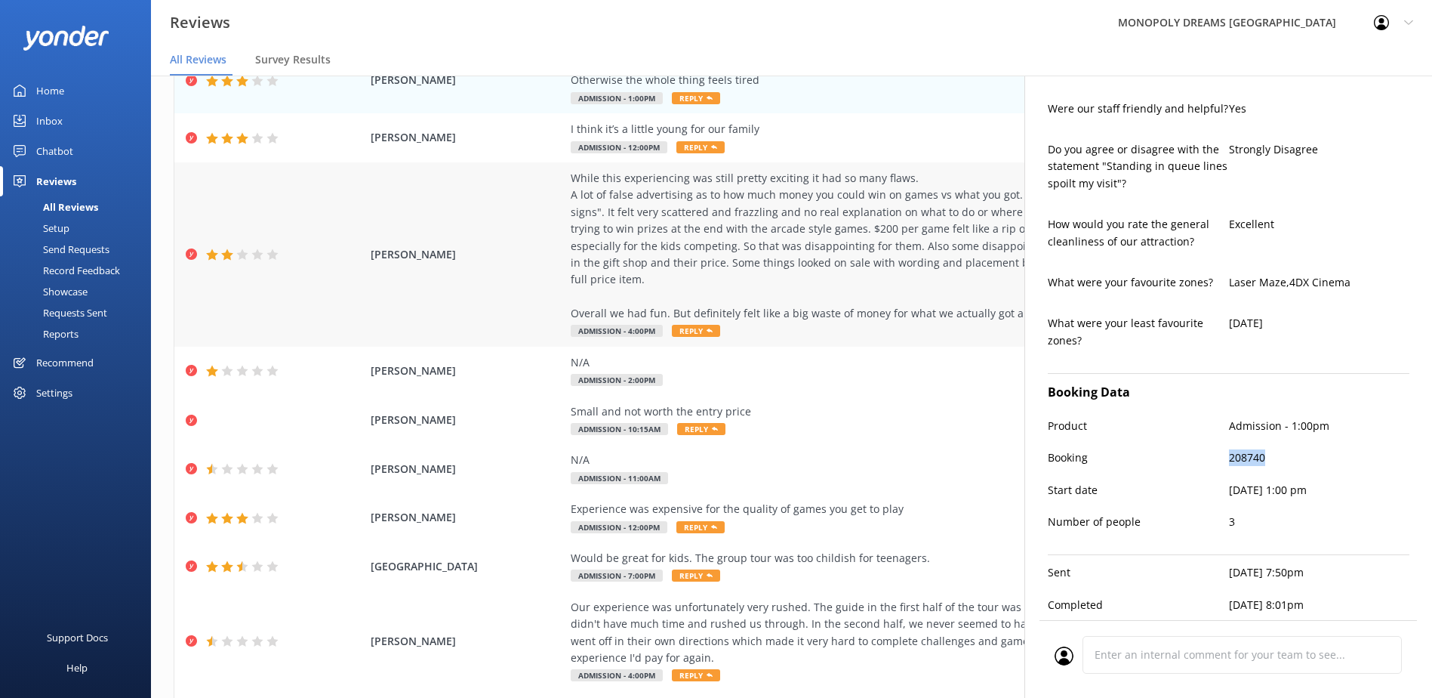
scroll to position [0, 0]
